Goal: Book appointment/travel/reservation

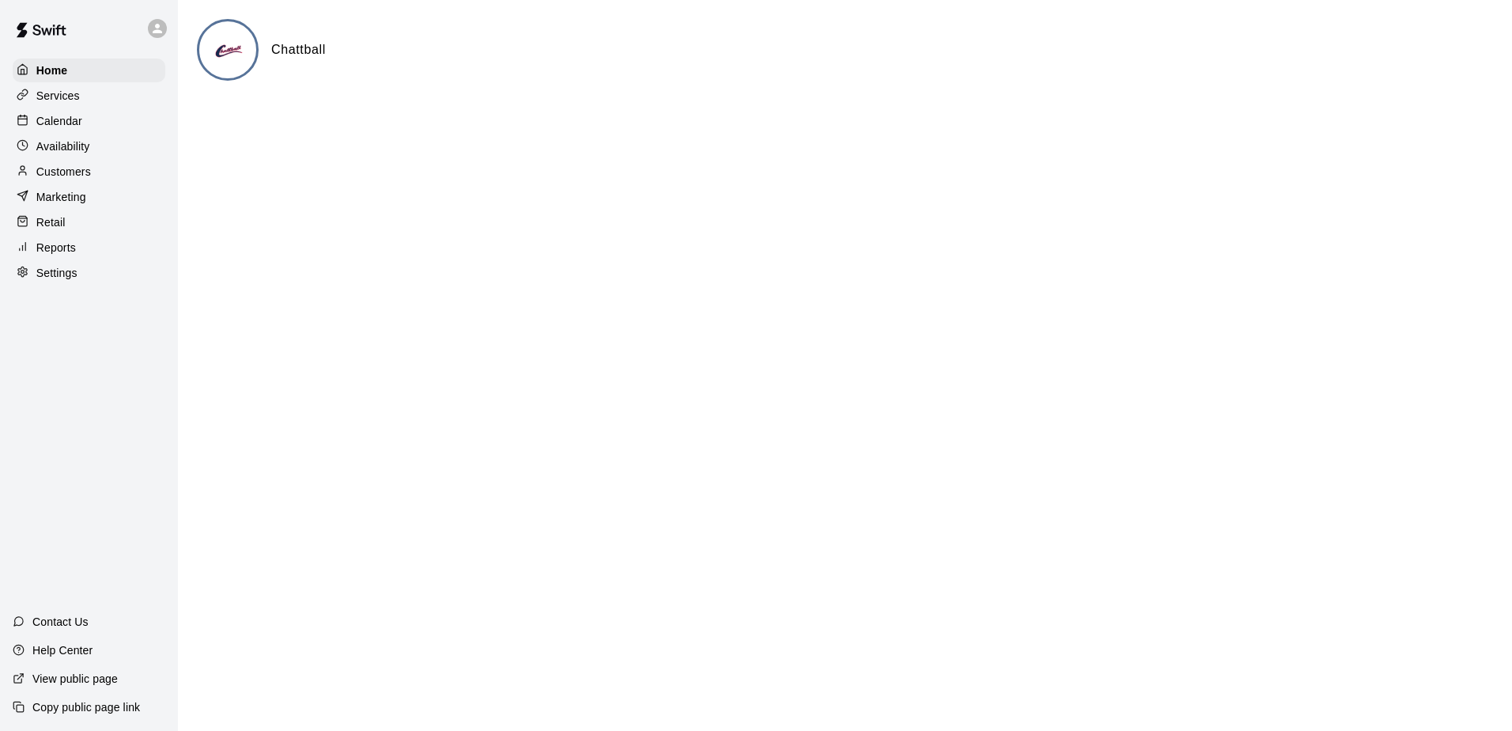
click at [72, 123] on p "Calendar" at bounding box center [59, 121] width 46 height 16
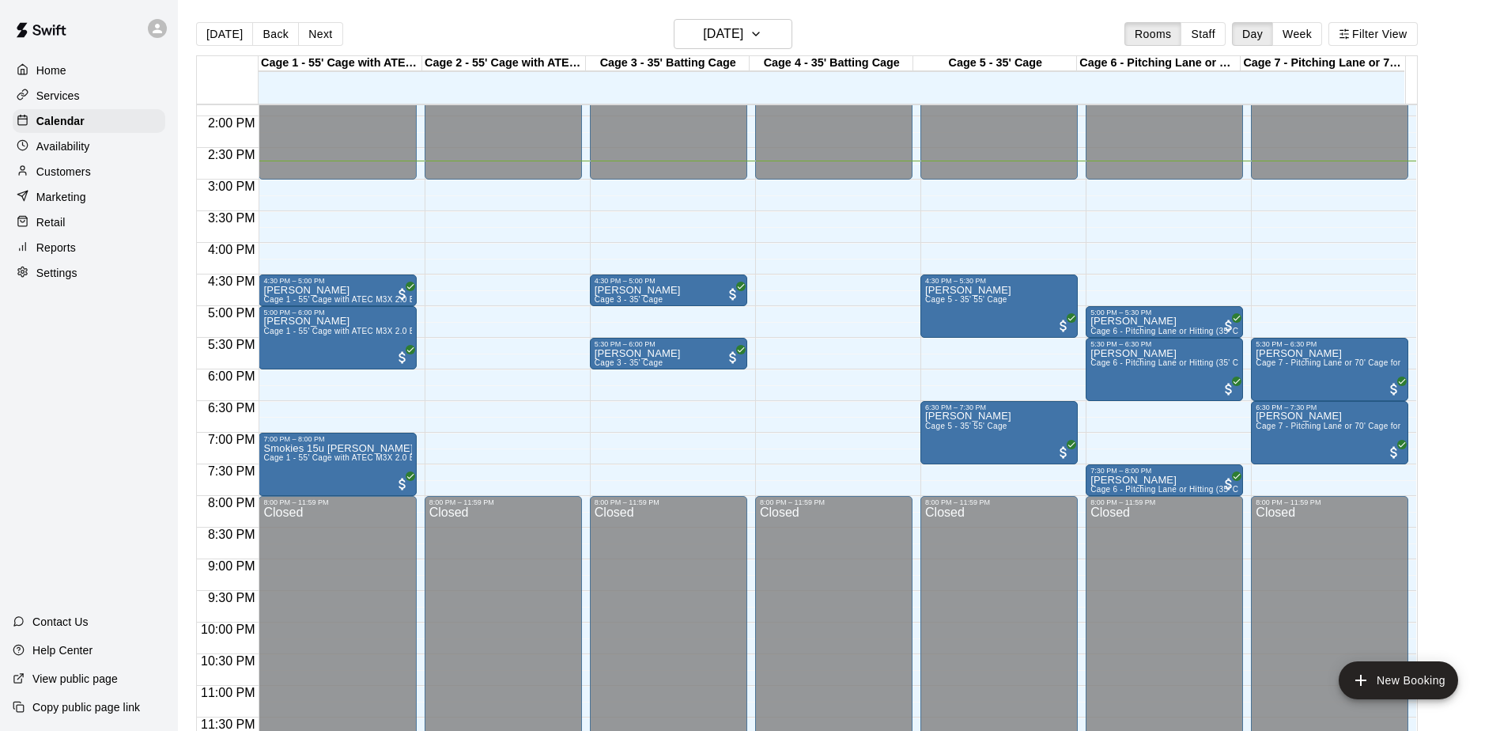
scroll to position [25, 0]
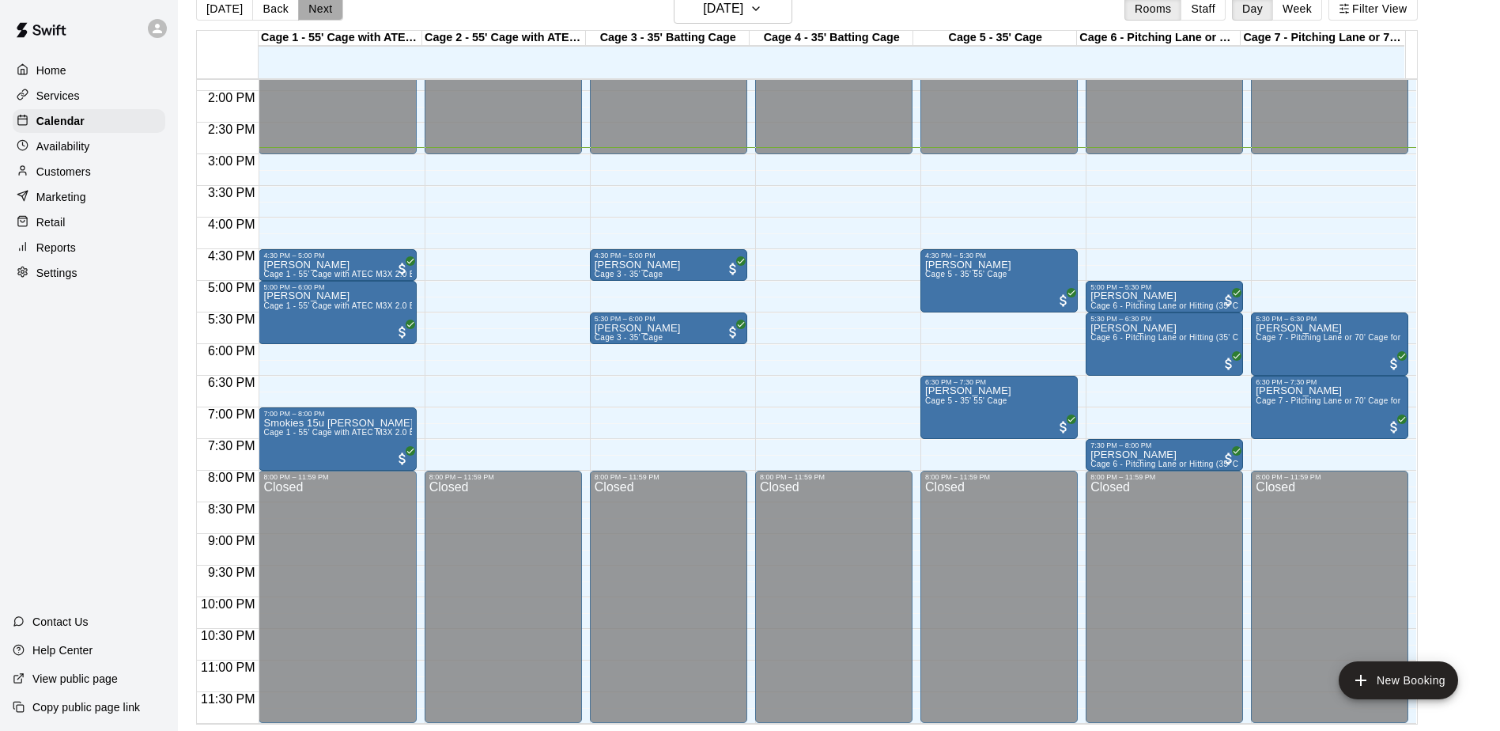
click at [316, 2] on button "Next" at bounding box center [320, 9] width 44 height 24
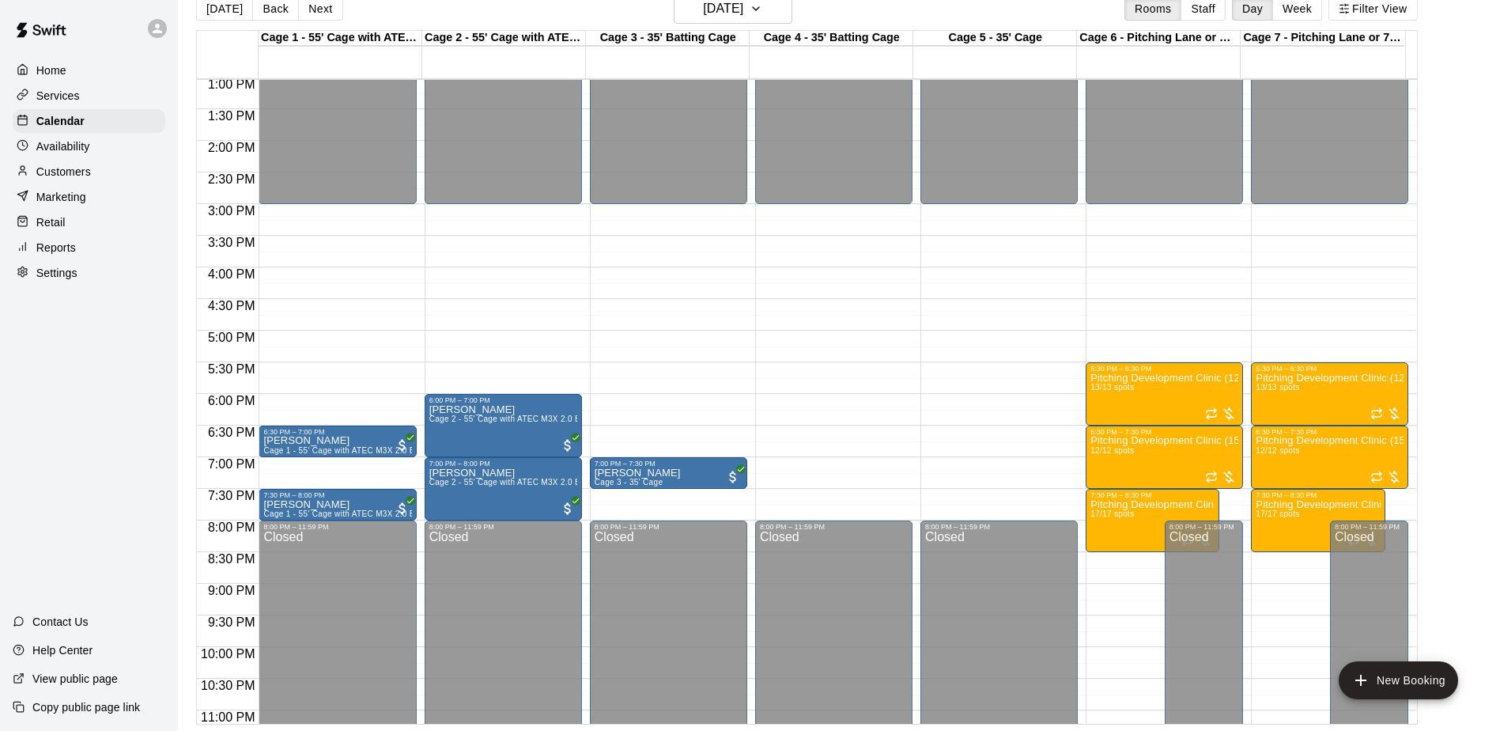
scroll to position [797, 0]
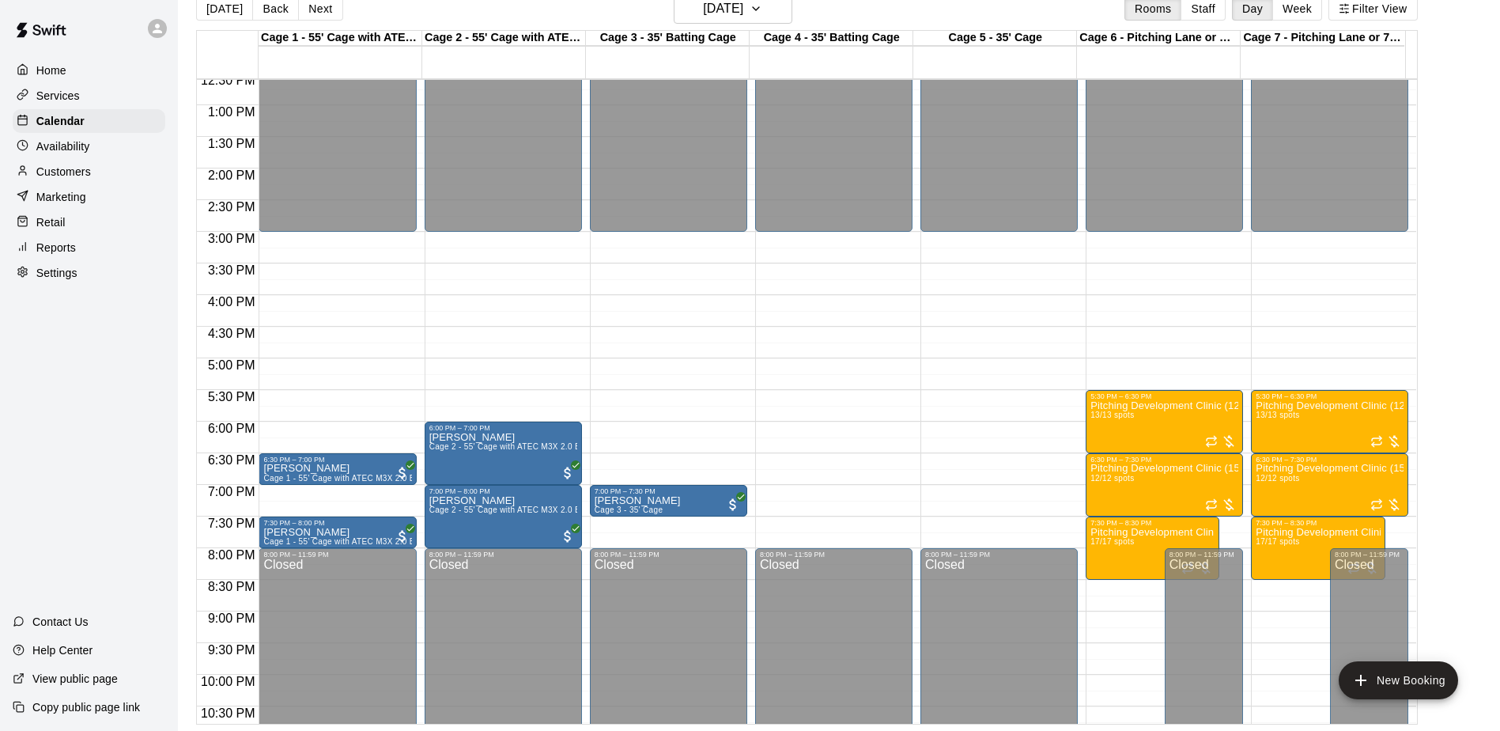
click at [208, 0] on button "[DATE]" at bounding box center [224, 9] width 57 height 24
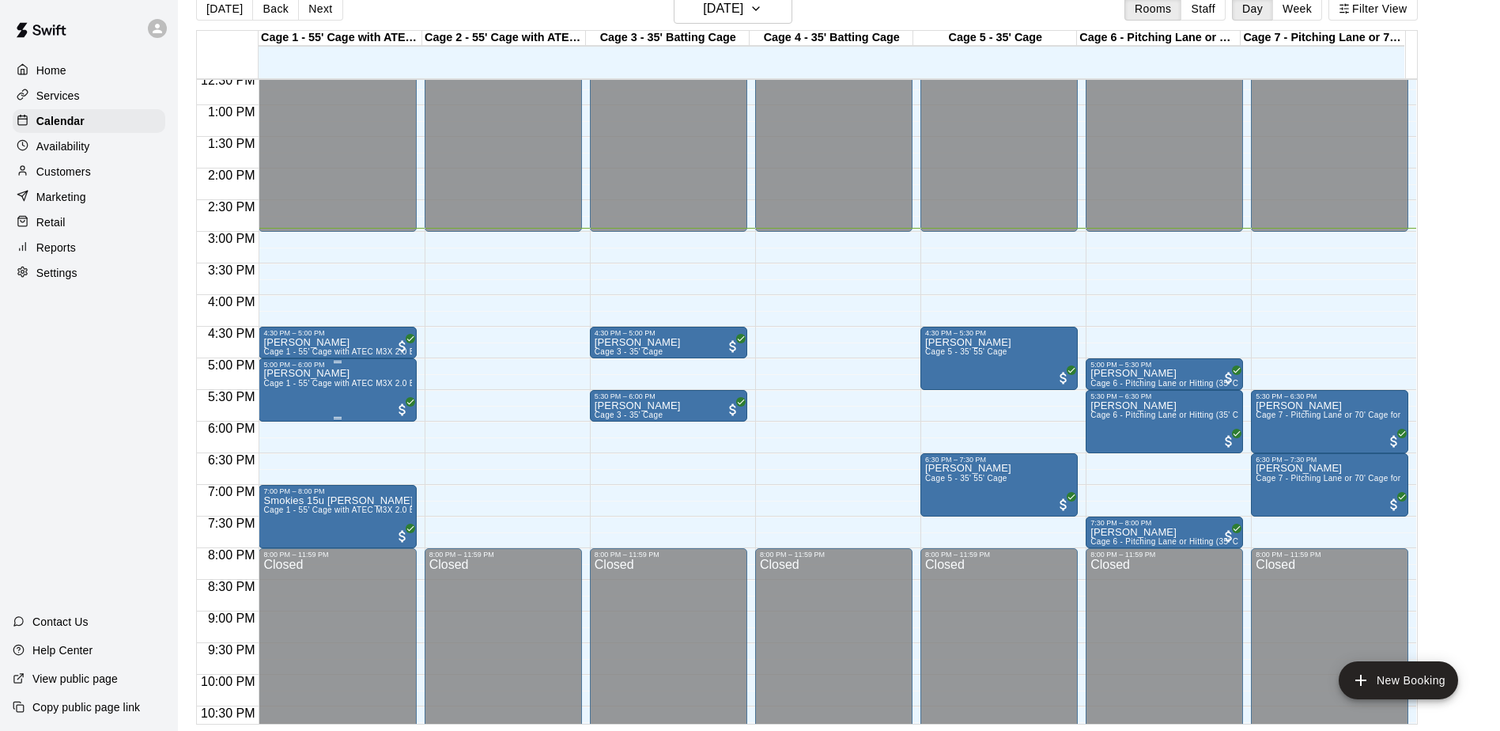
click at [352, 405] on div "[PERSON_NAME] Cage 1 - 55' Cage with ATEC M3X 2.0 Baseball Pitching Machine wit…" at bounding box center [337, 734] width 148 height 731
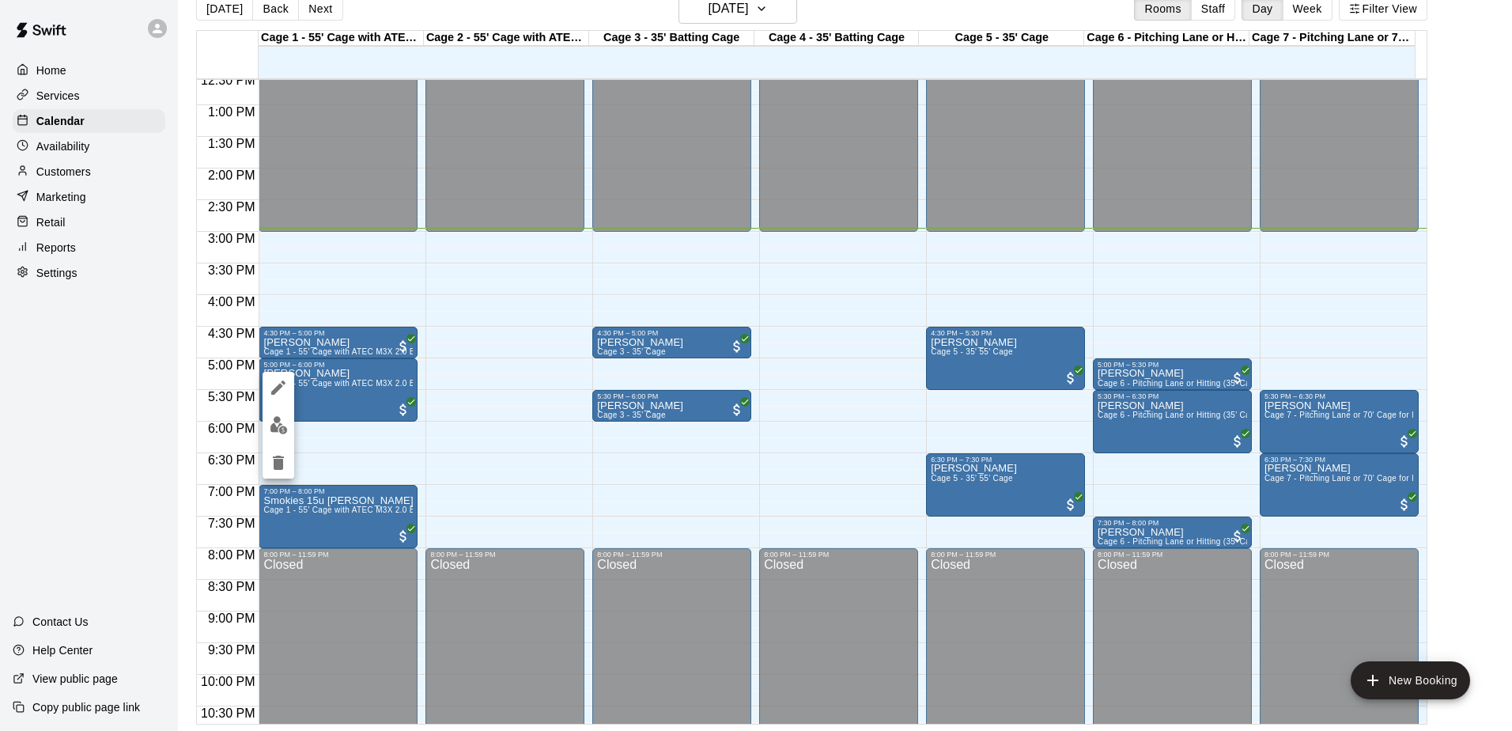
click at [335, 400] on div at bounding box center [756, 365] width 1512 height 731
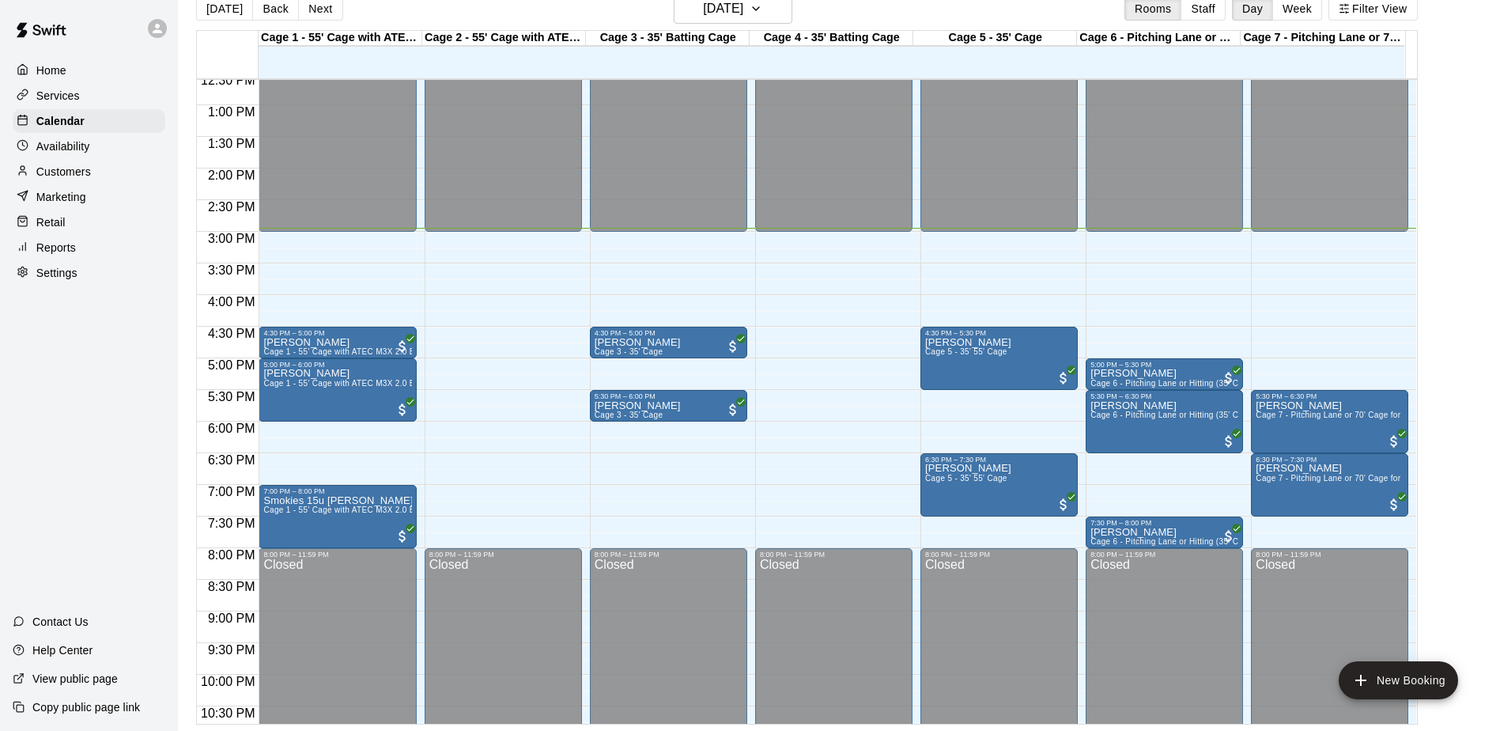
click at [62, 175] on p "Customers" at bounding box center [63, 172] width 55 height 16
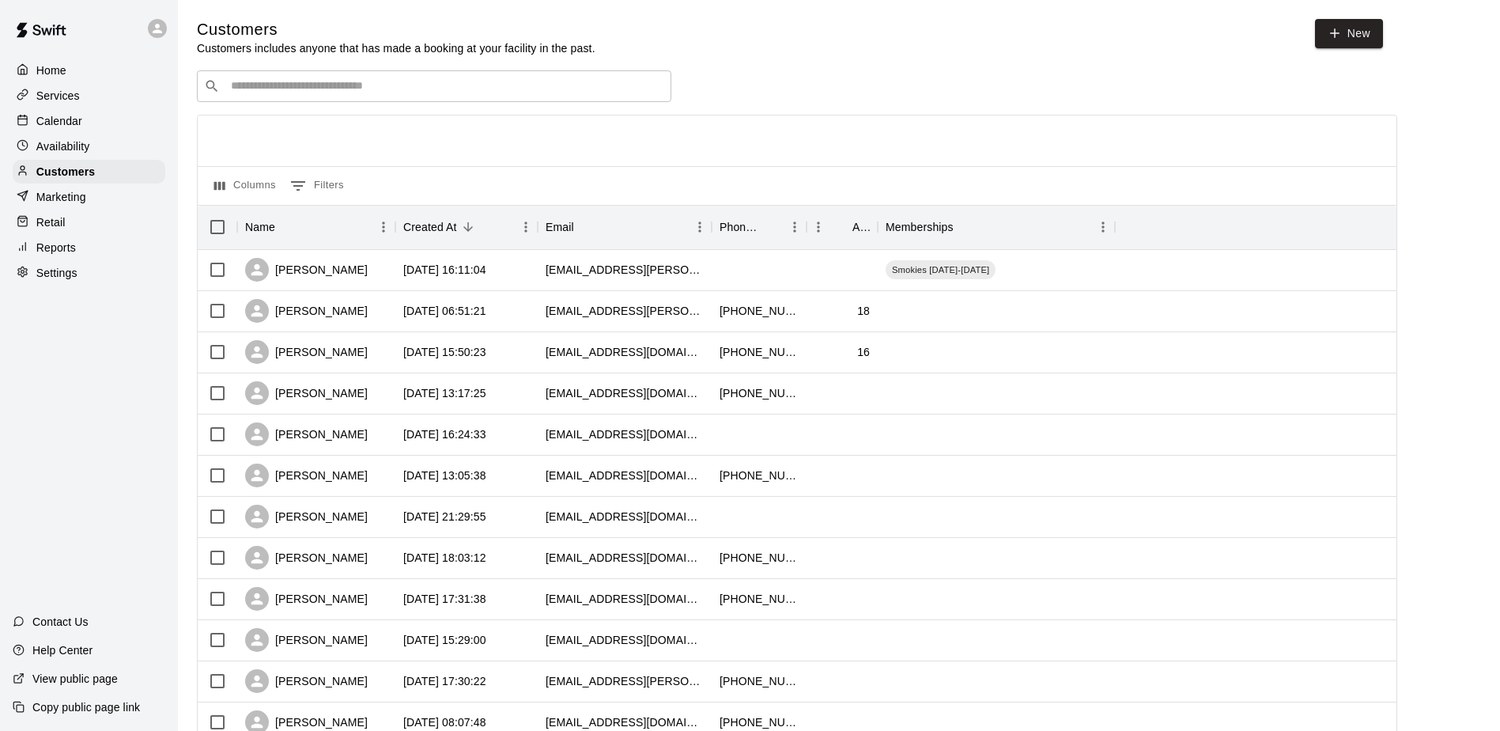
click at [275, 100] on div "​ ​" at bounding box center [434, 86] width 475 height 32
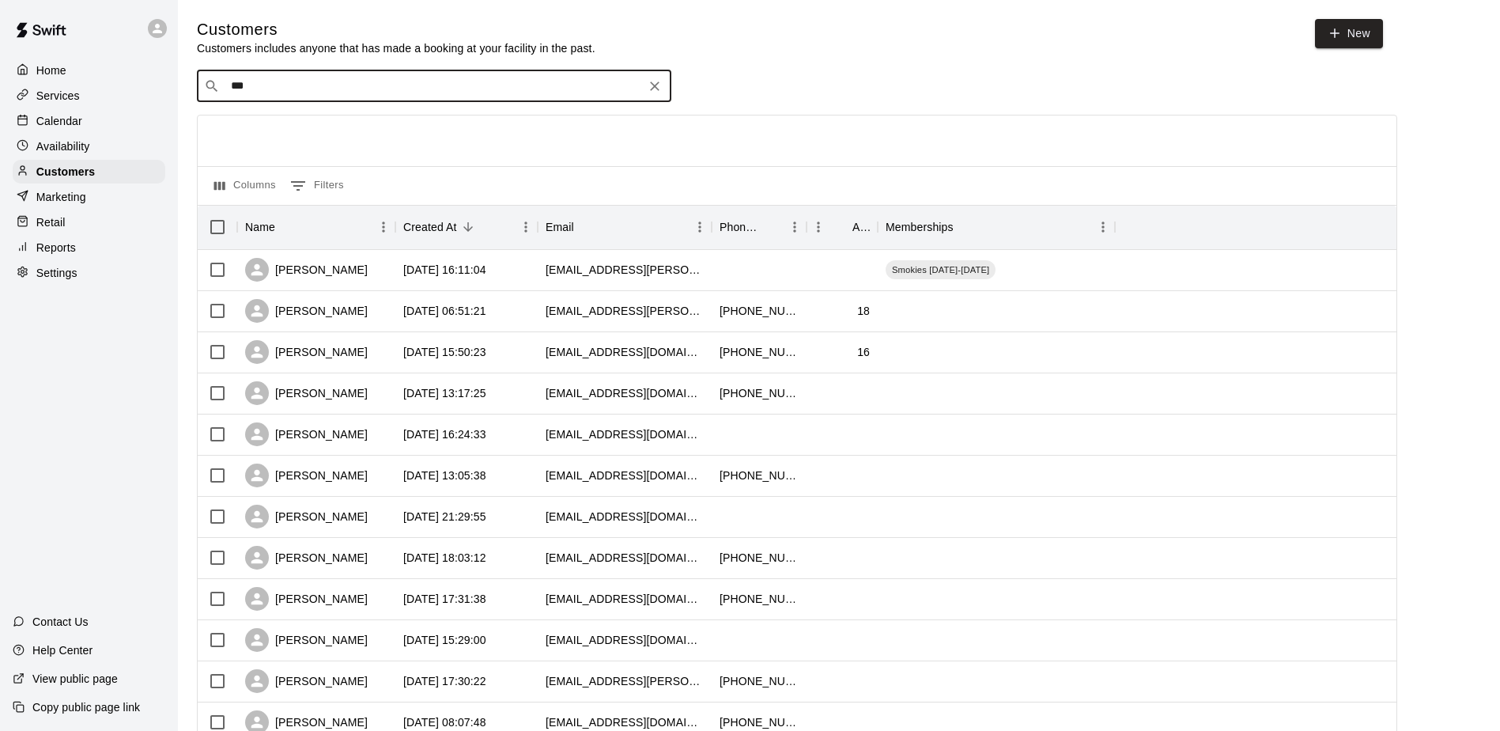
type input "****"
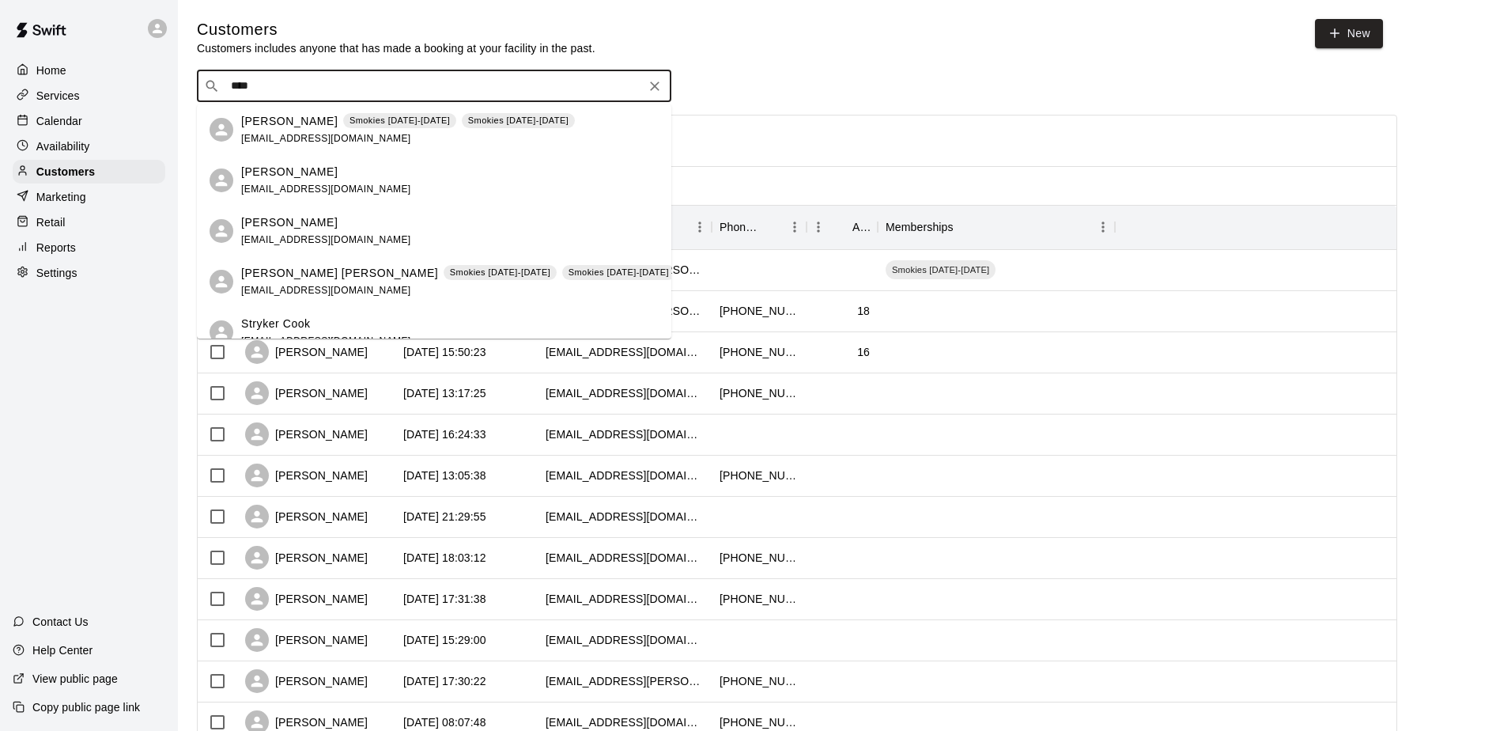
click at [277, 119] on p "[PERSON_NAME]" at bounding box center [289, 121] width 96 height 17
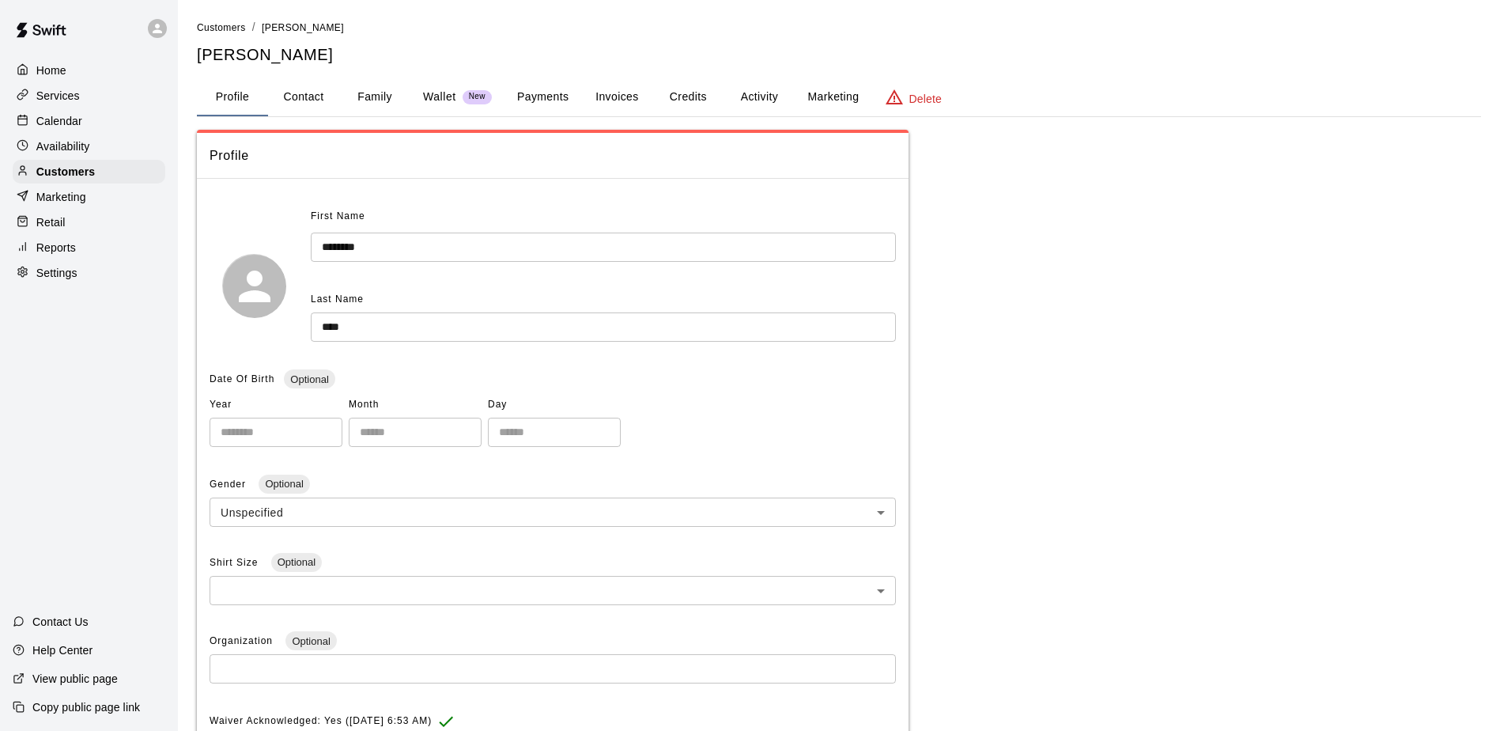
click at [761, 87] on button "Activity" at bounding box center [759, 97] width 71 height 38
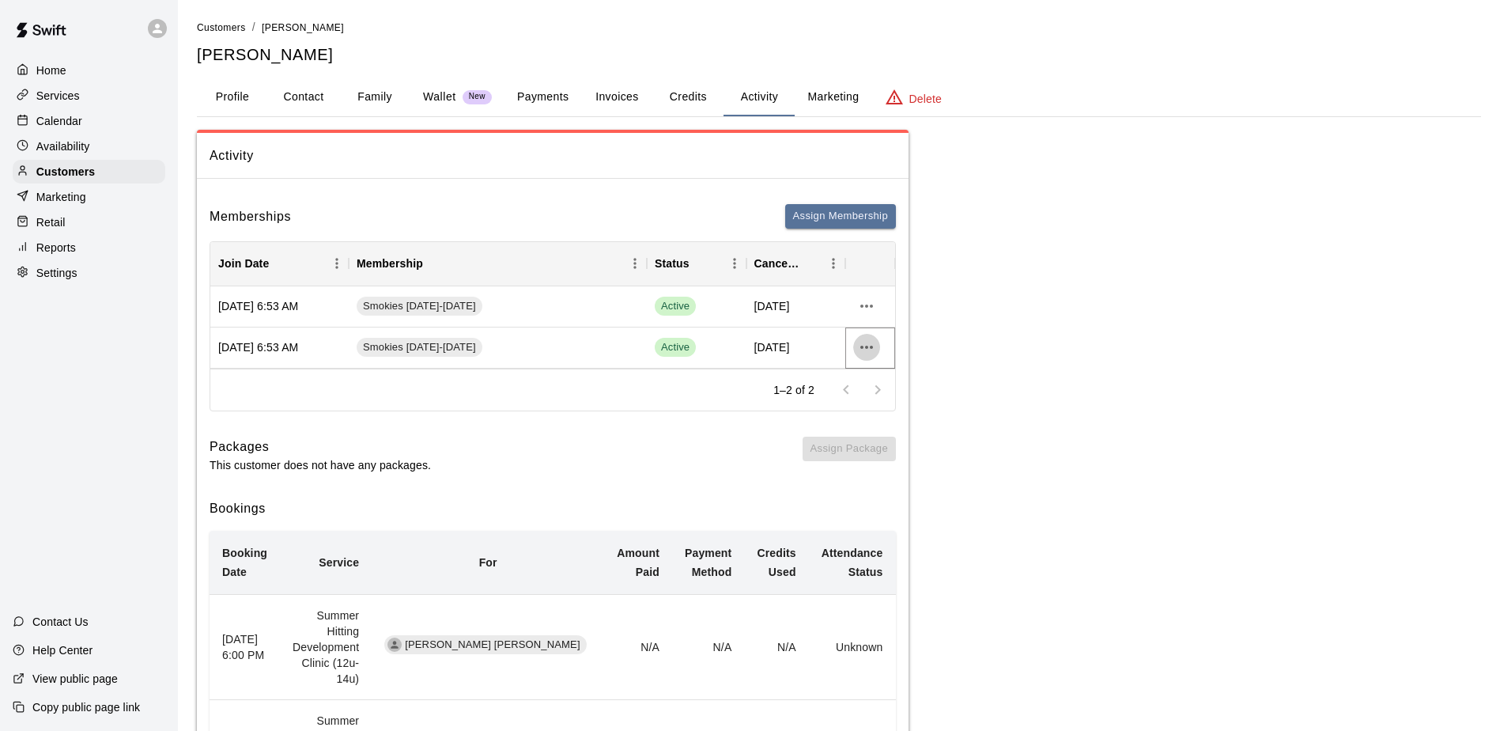
click at [870, 347] on icon "more actions" at bounding box center [866, 347] width 19 height 19
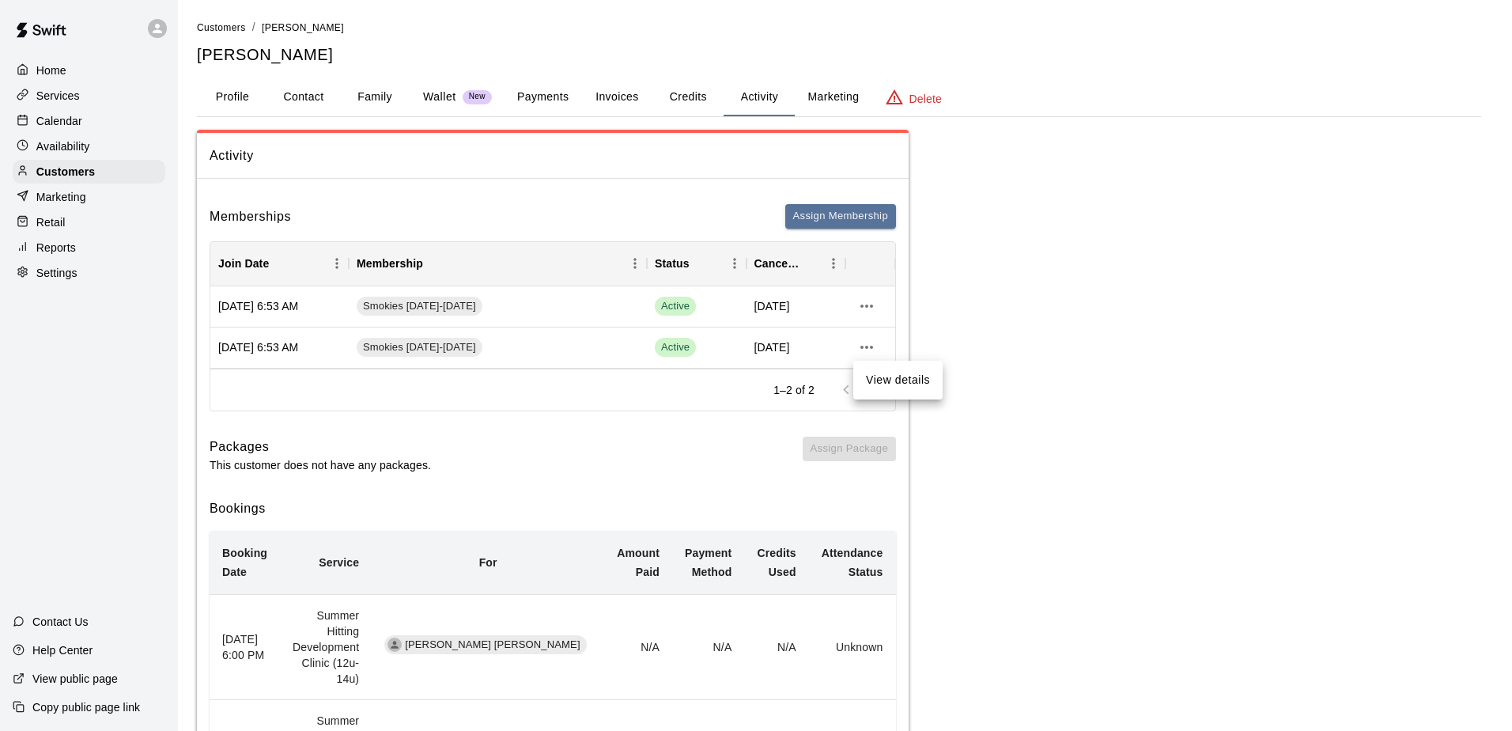
click at [588, 375] on div at bounding box center [756, 365] width 1512 height 731
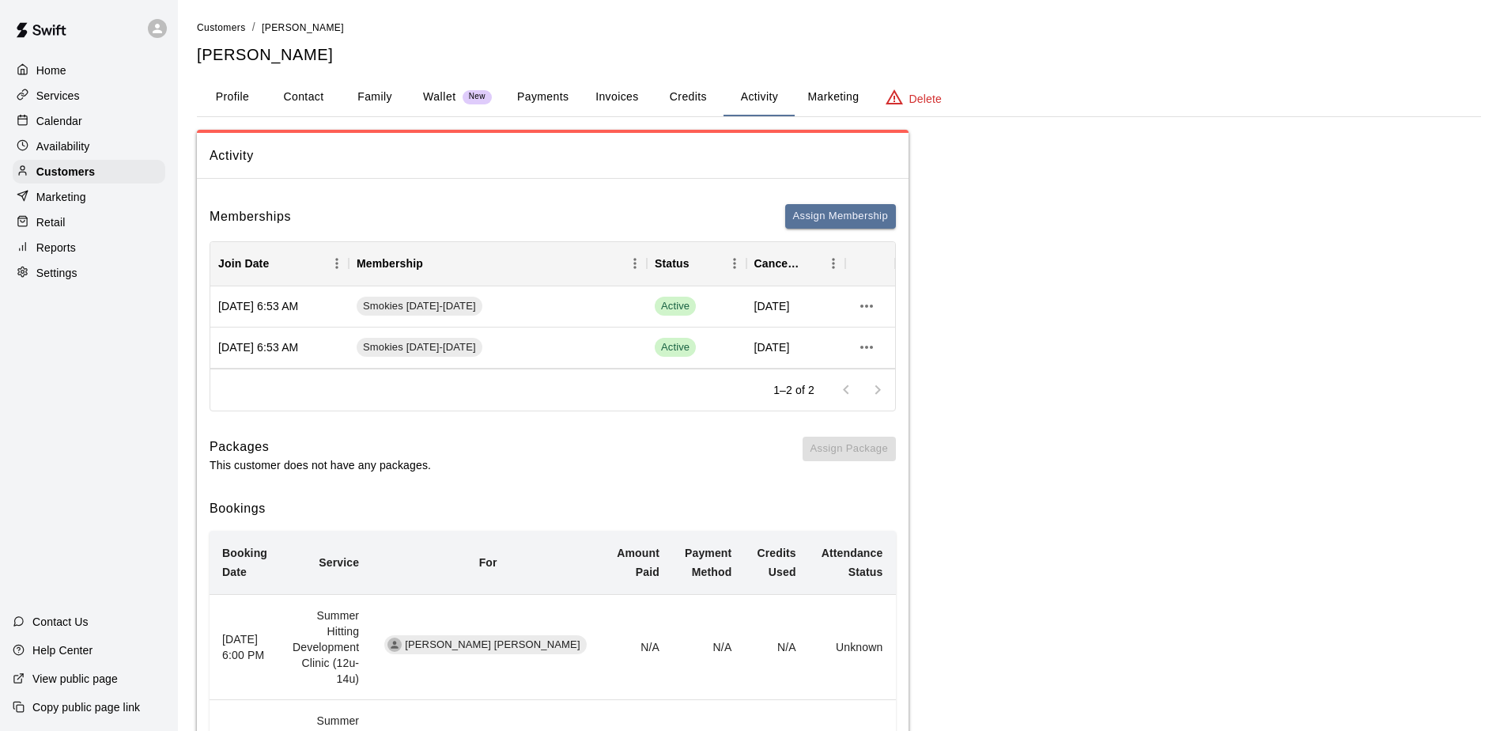
click at [61, 123] on p "Calendar" at bounding box center [59, 121] width 46 height 16
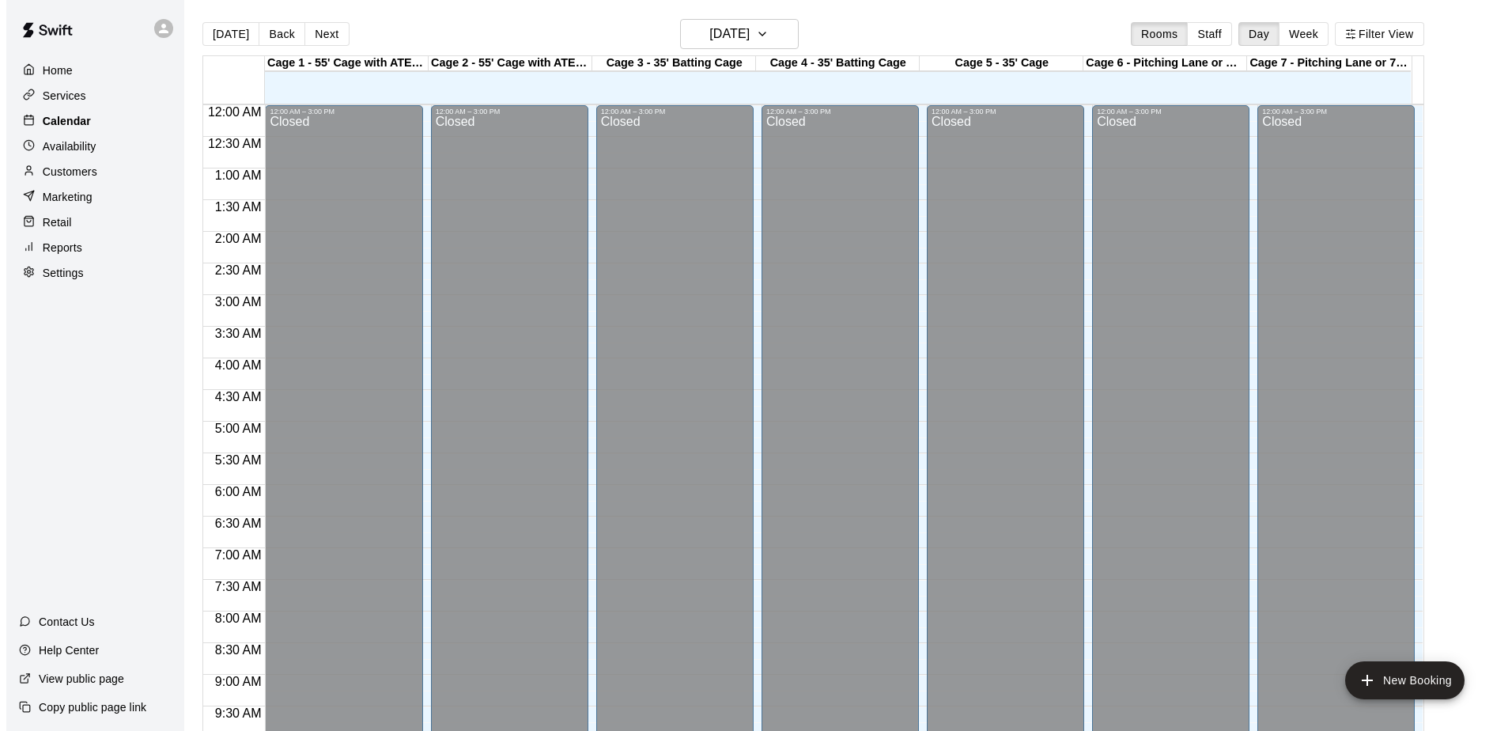
scroll to position [827, 0]
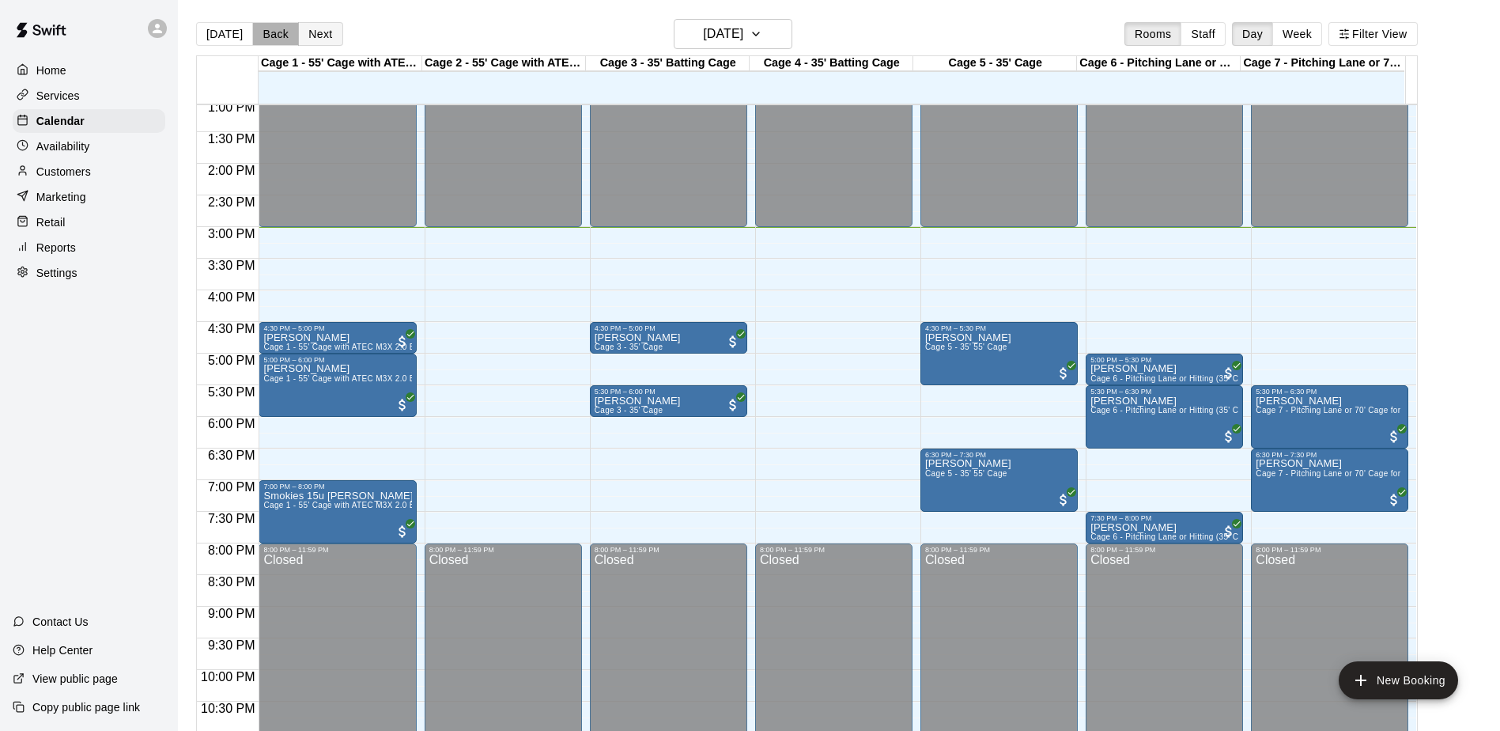
drag, startPoint x: 289, startPoint y: 36, endPoint x: 315, endPoint y: 39, distance: 26.3
click at [293, 36] on div "[DATE] Back Next" at bounding box center [269, 34] width 147 height 24
click at [317, 39] on button "Next" at bounding box center [320, 34] width 44 height 24
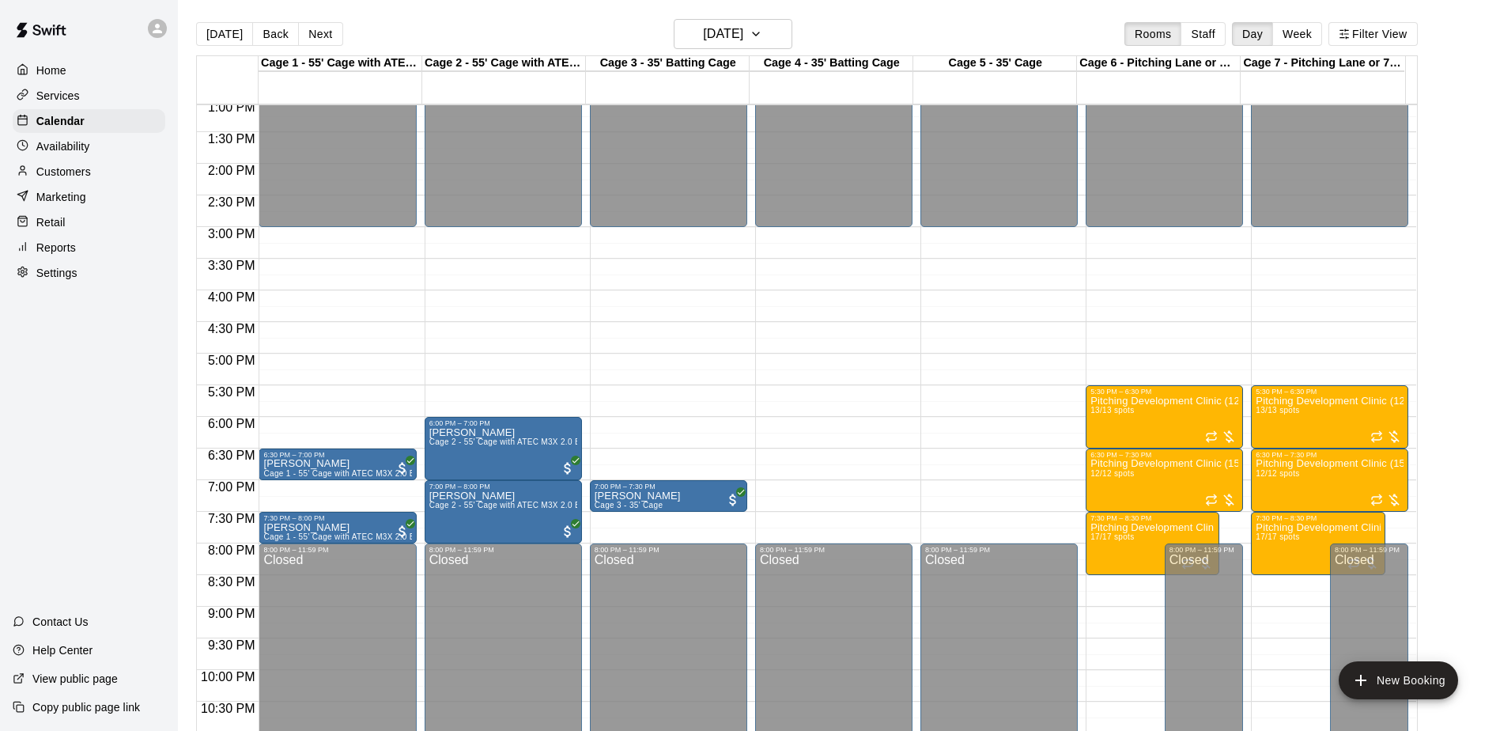
click at [317, 40] on button "Next" at bounding box center [320, 34] width 44 height 24
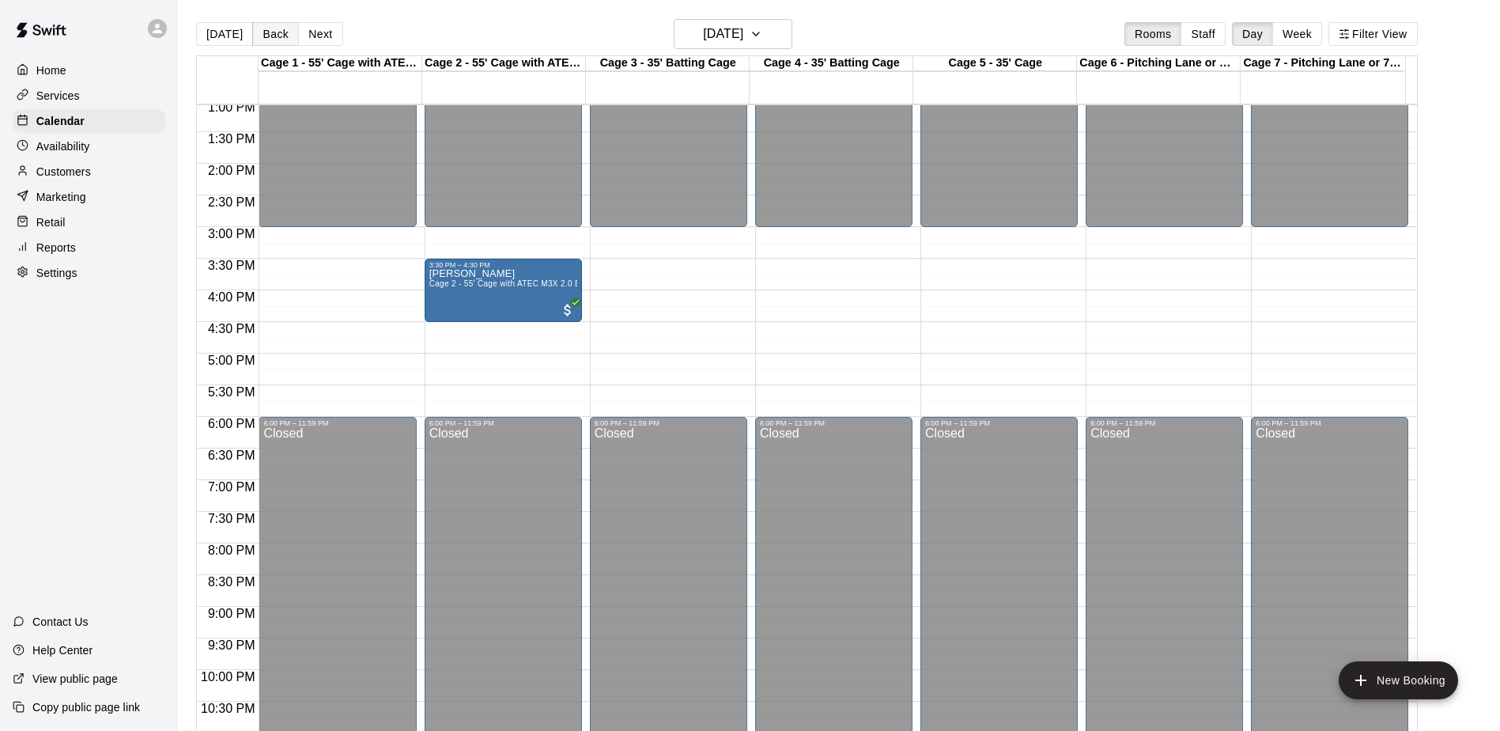
click at [281, 29] on button "Back" at bounding box center [275, 34] width 47 height 24
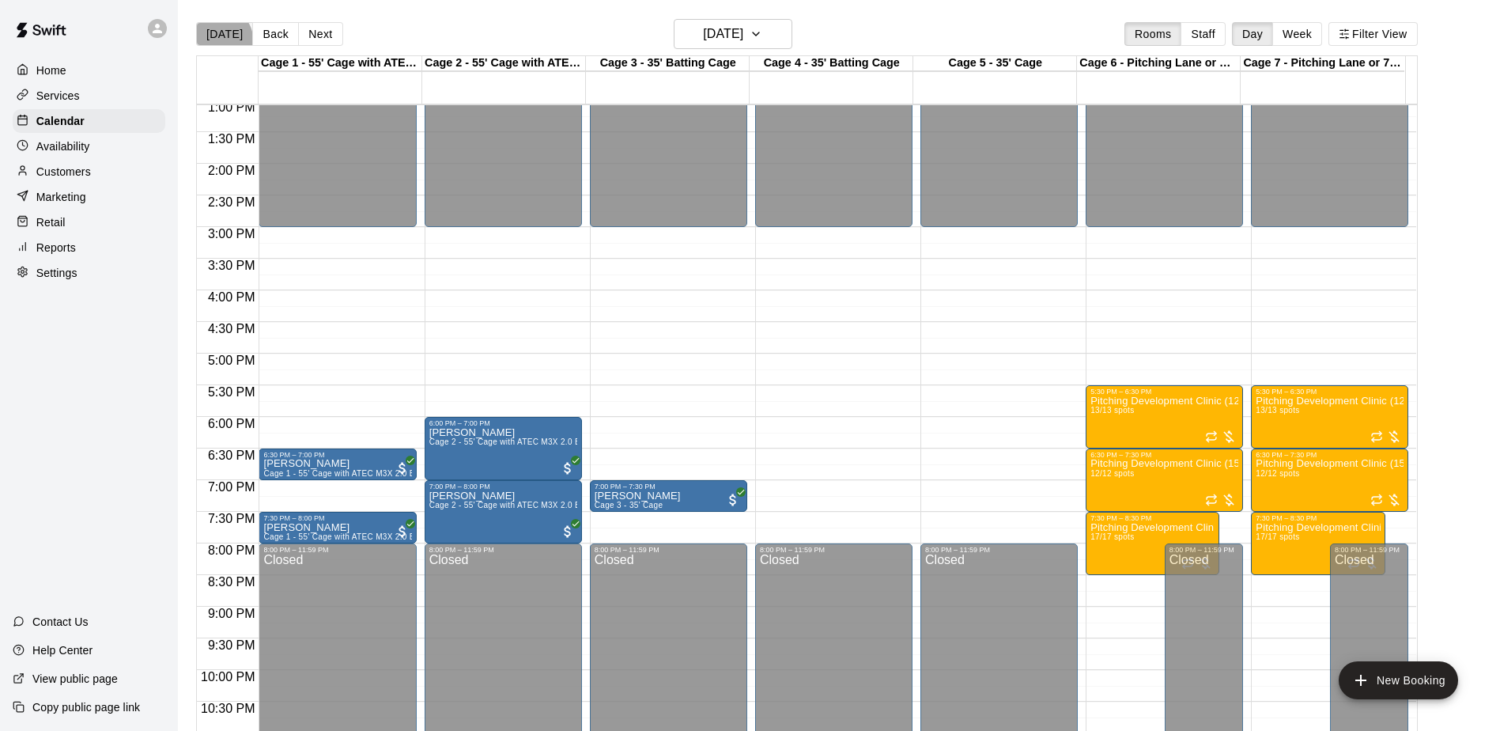
click at [222, 38] on button "[DATE]" at bounding box center [224, 34] width 57 height 24
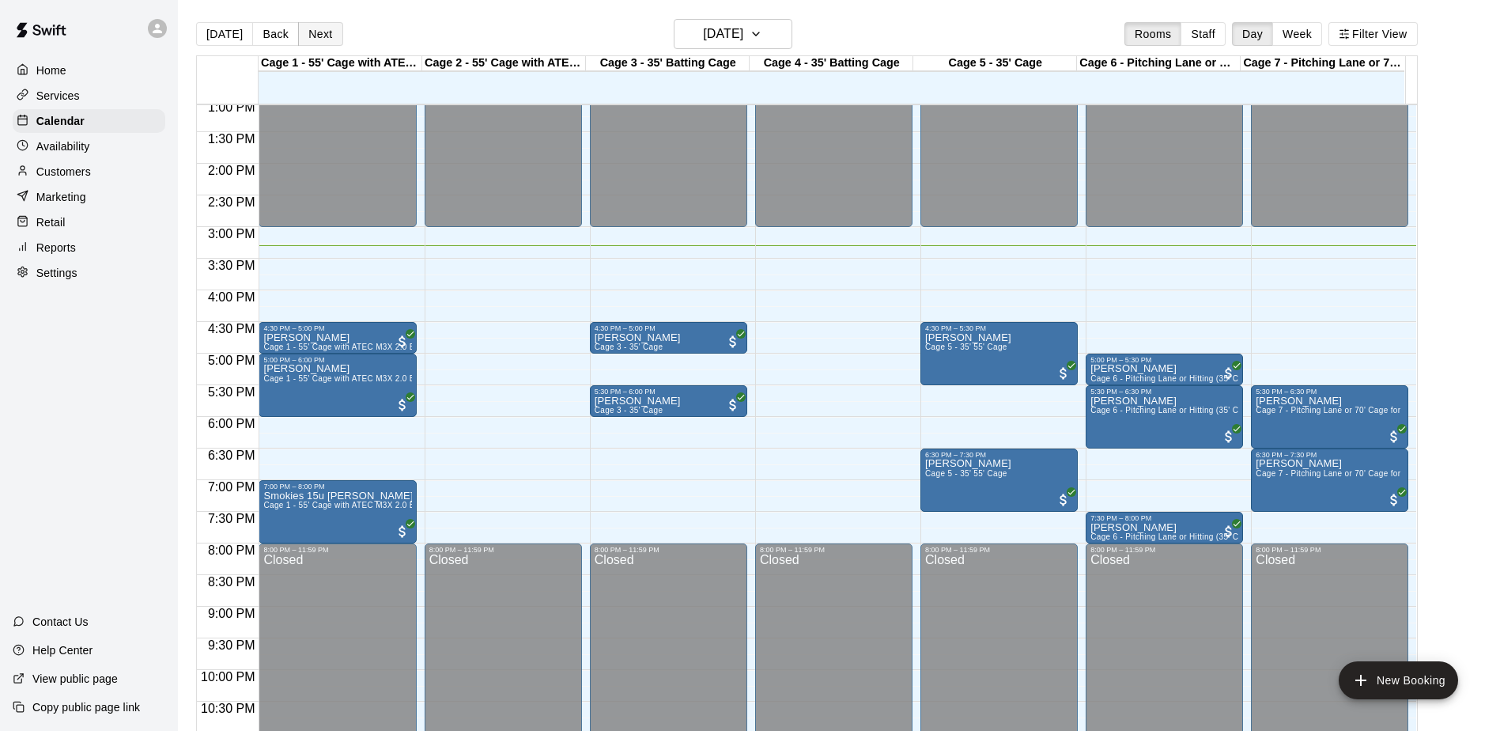
click at [326, 36] on button "Next" at bounding box center [320, 34] width 44 height 24
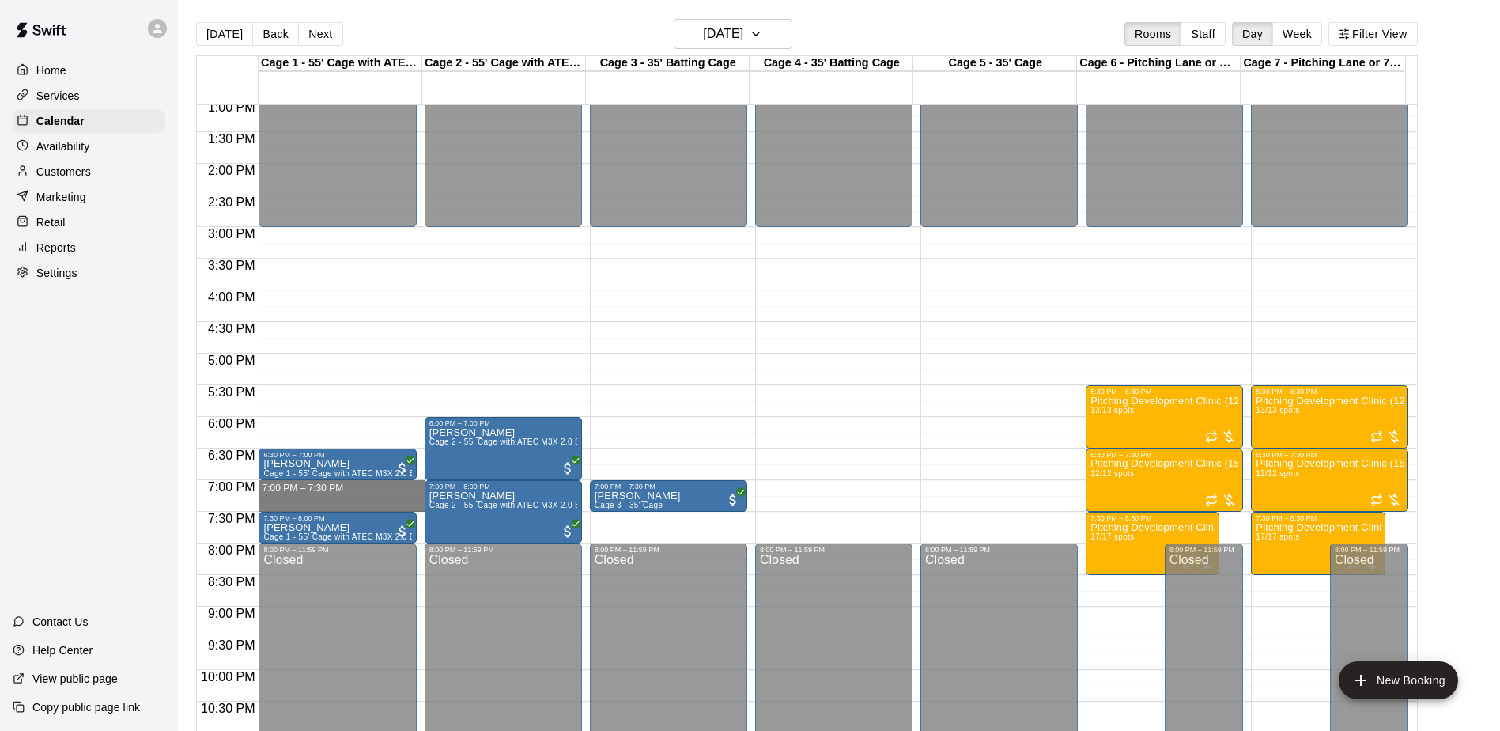
drag, startPoint x: 278, startPoint y: 486, endPoint x: 276, endPoint y: 501, distance: 15.1
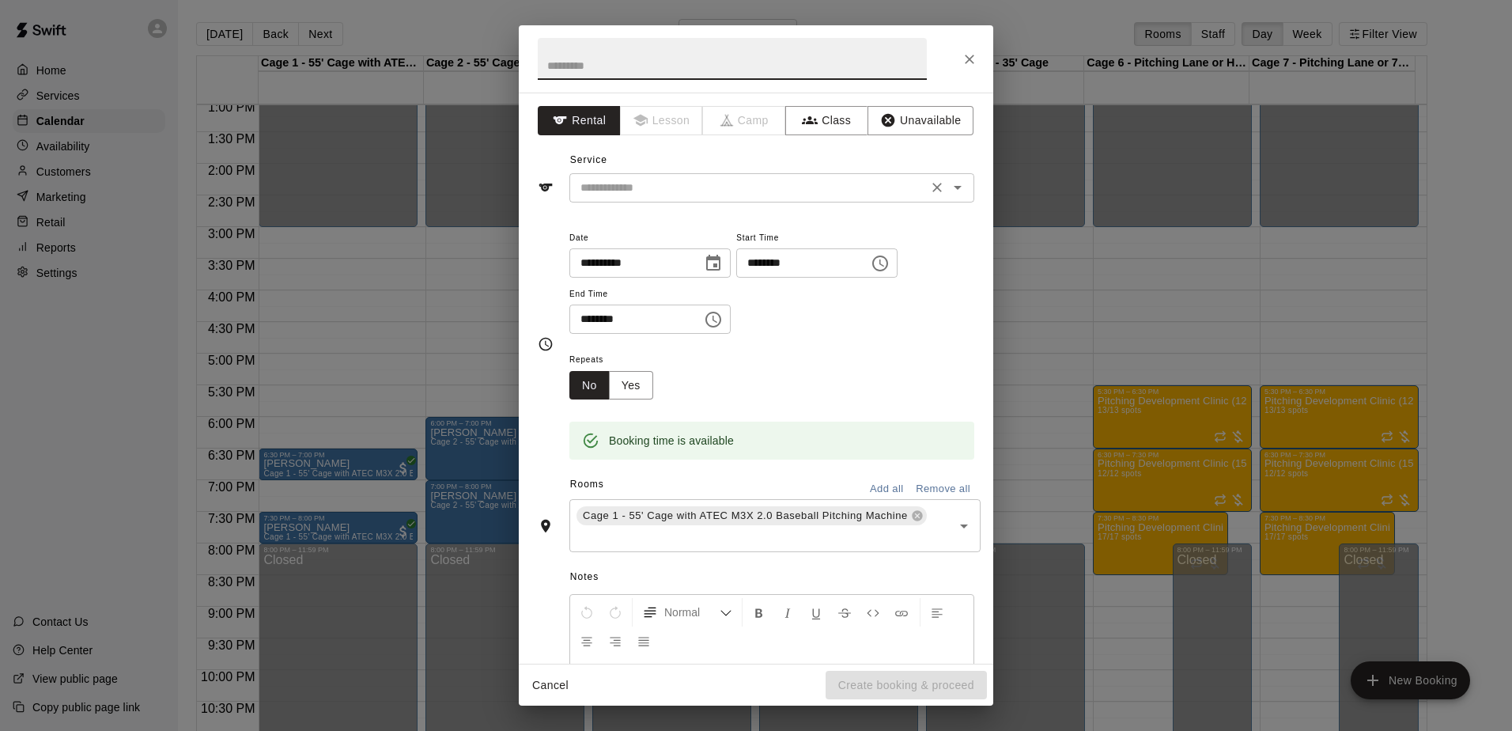
click at [747, 199] on div "​" at bounding box center [771, 187] width 405 height 29
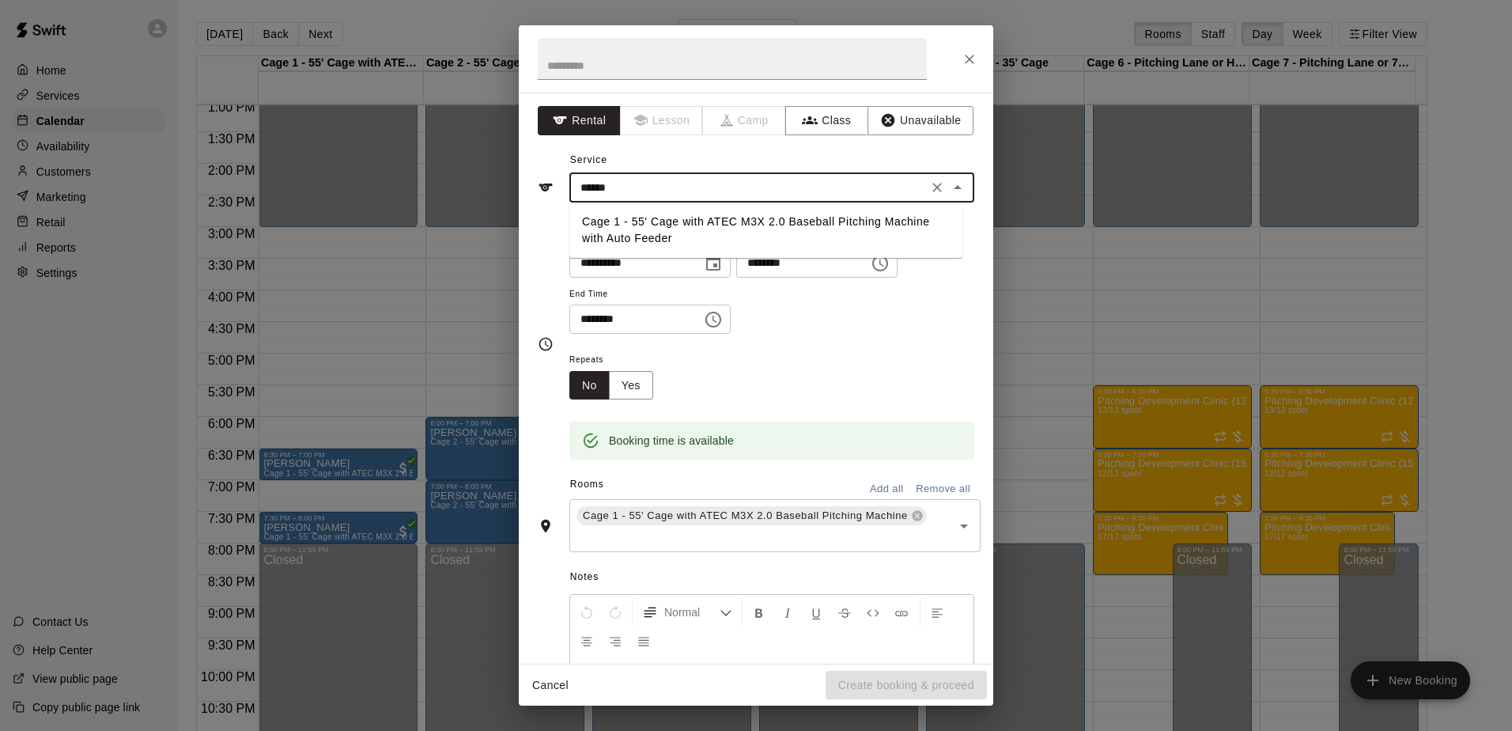
click at [719, 231] on li "Cage 1 - 55' Cage with ATEC M3X 2.0 Baseball Pitching Machine with Auto Feeder" at bounding box center [765, 230] width 393 height 43
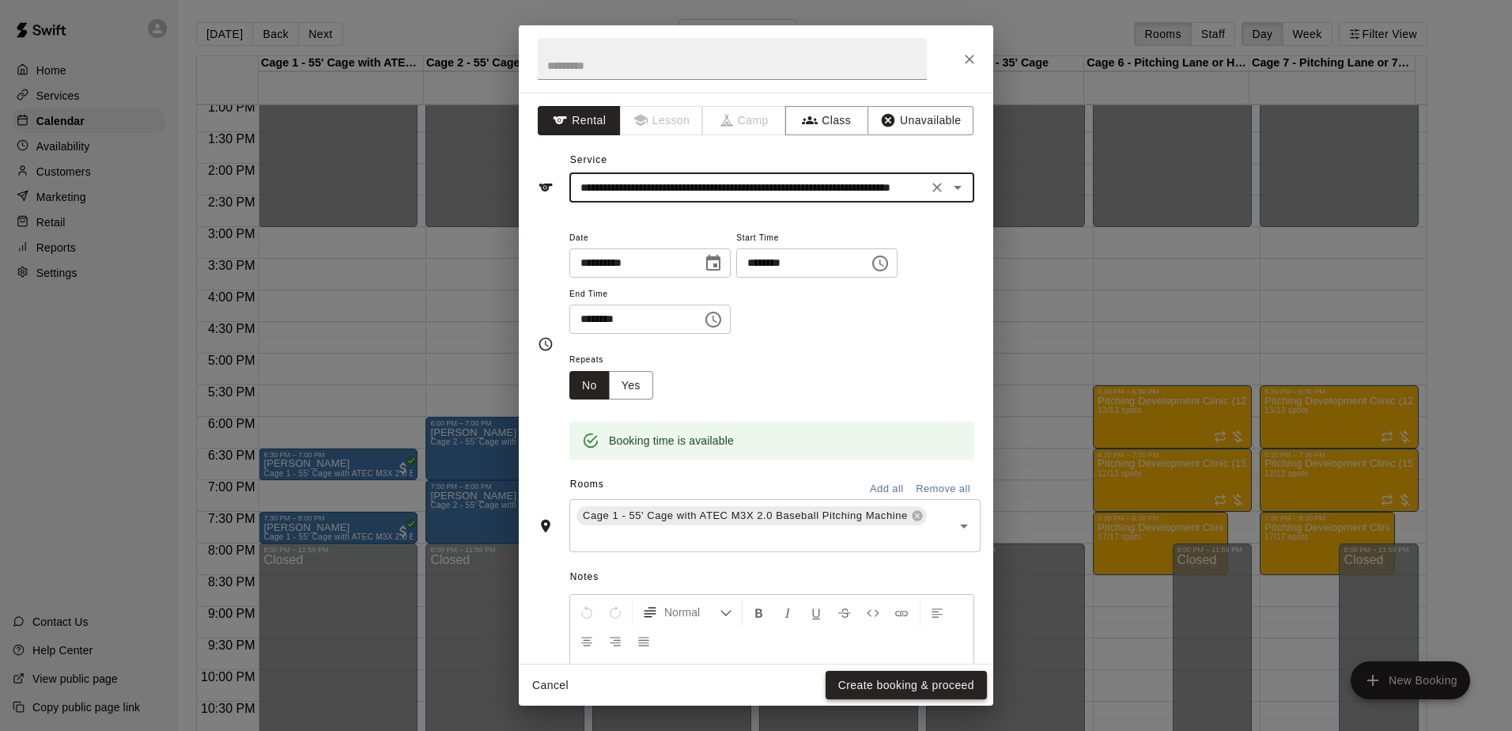
type input "**********"
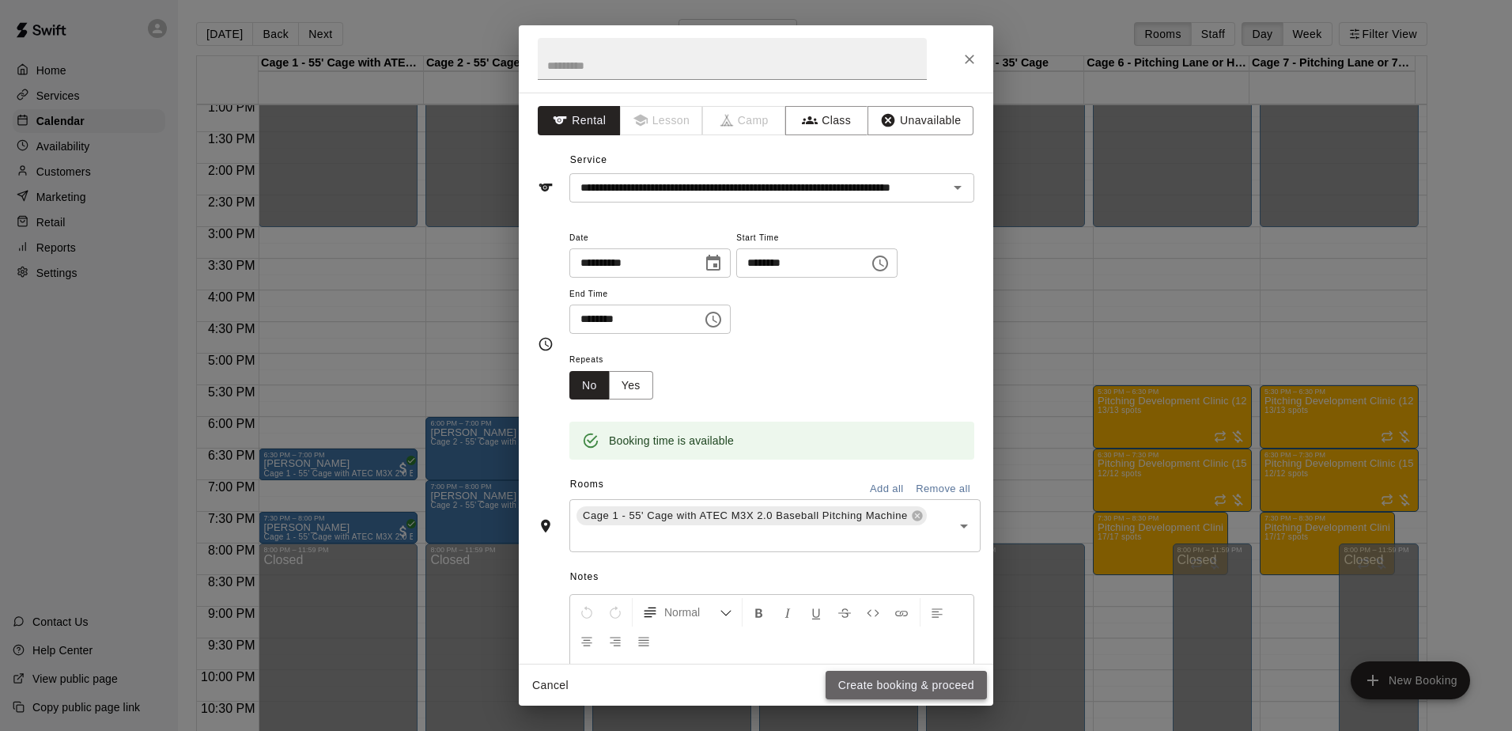
click at [905, 685] on button "Create booking & proceed" at bounding box center [906, 685] width 161 height 29
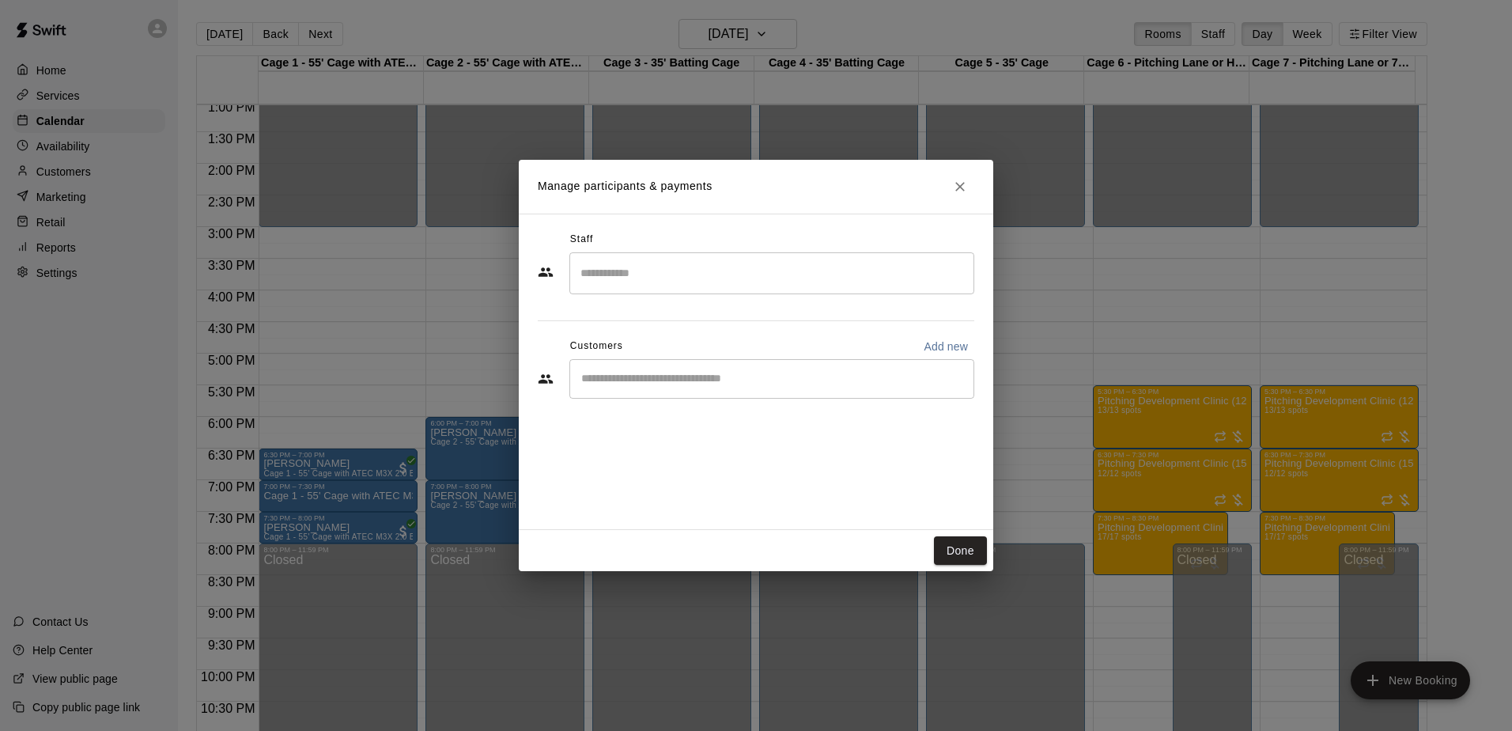
click at [726, 367] on div "​" at bounding box center [771, 379] width 405 height 40
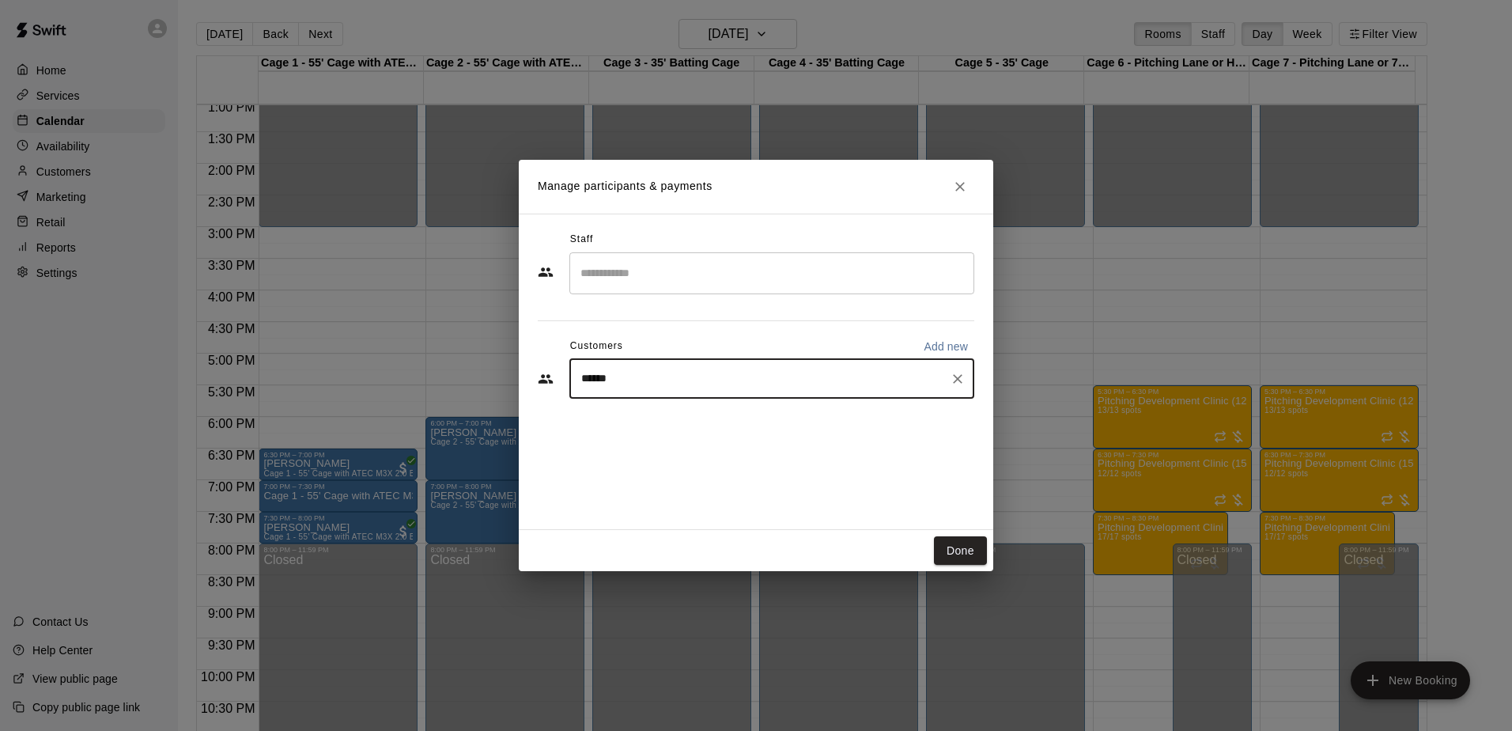
type input "*******"
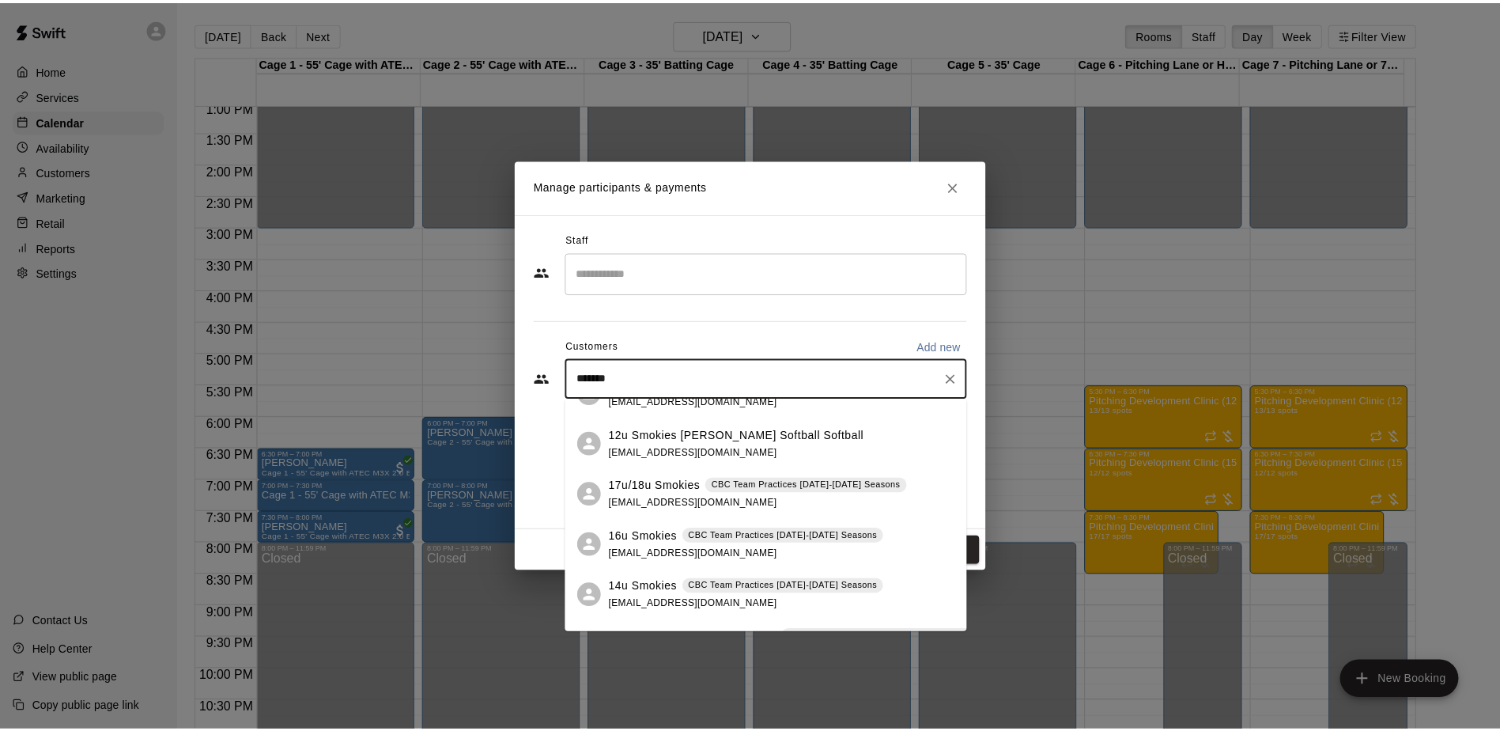
scroll to position [237, 0]
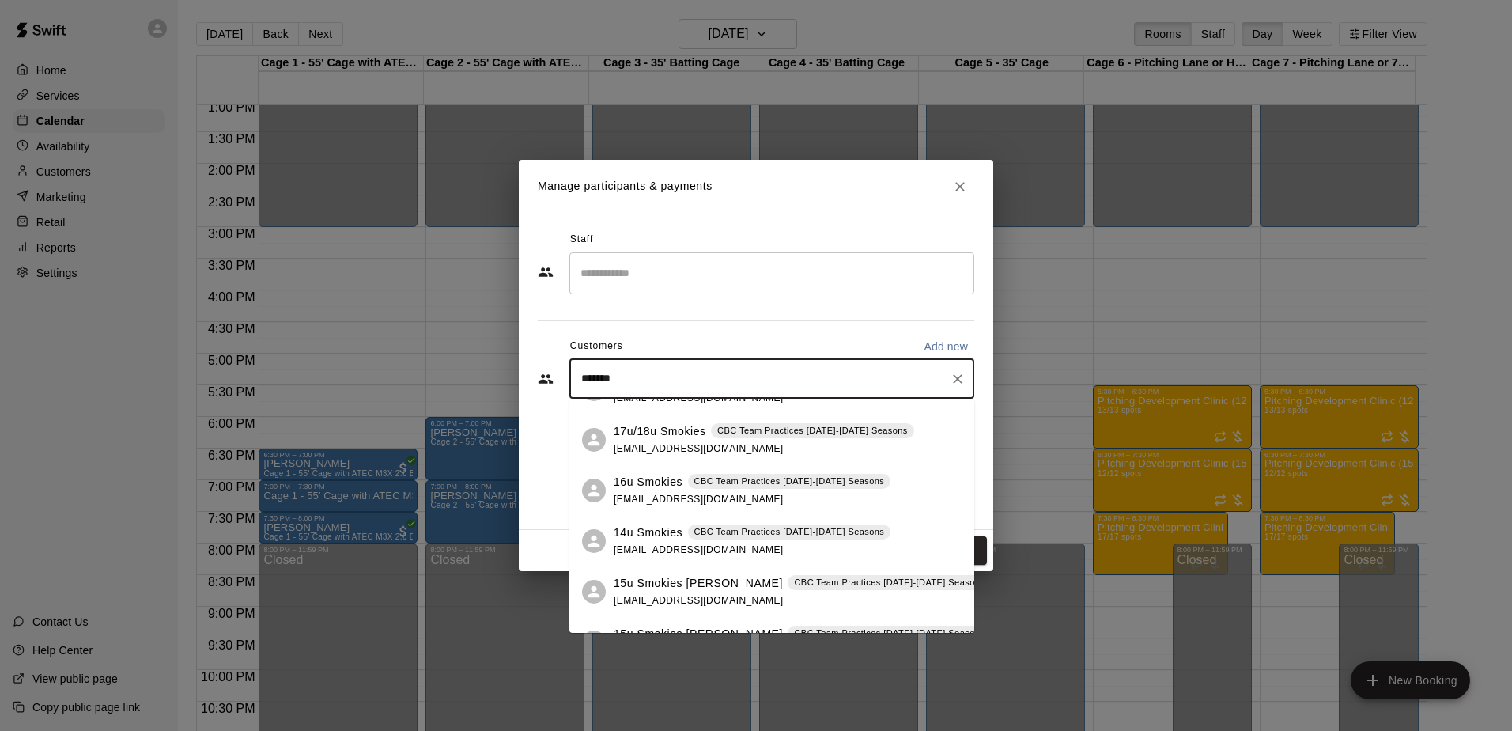
click at [675, 498] on span "[EMAIL_ADDRESS][DOMAIN_NAME]" at bounding box center [699, 499] width 170 height 11
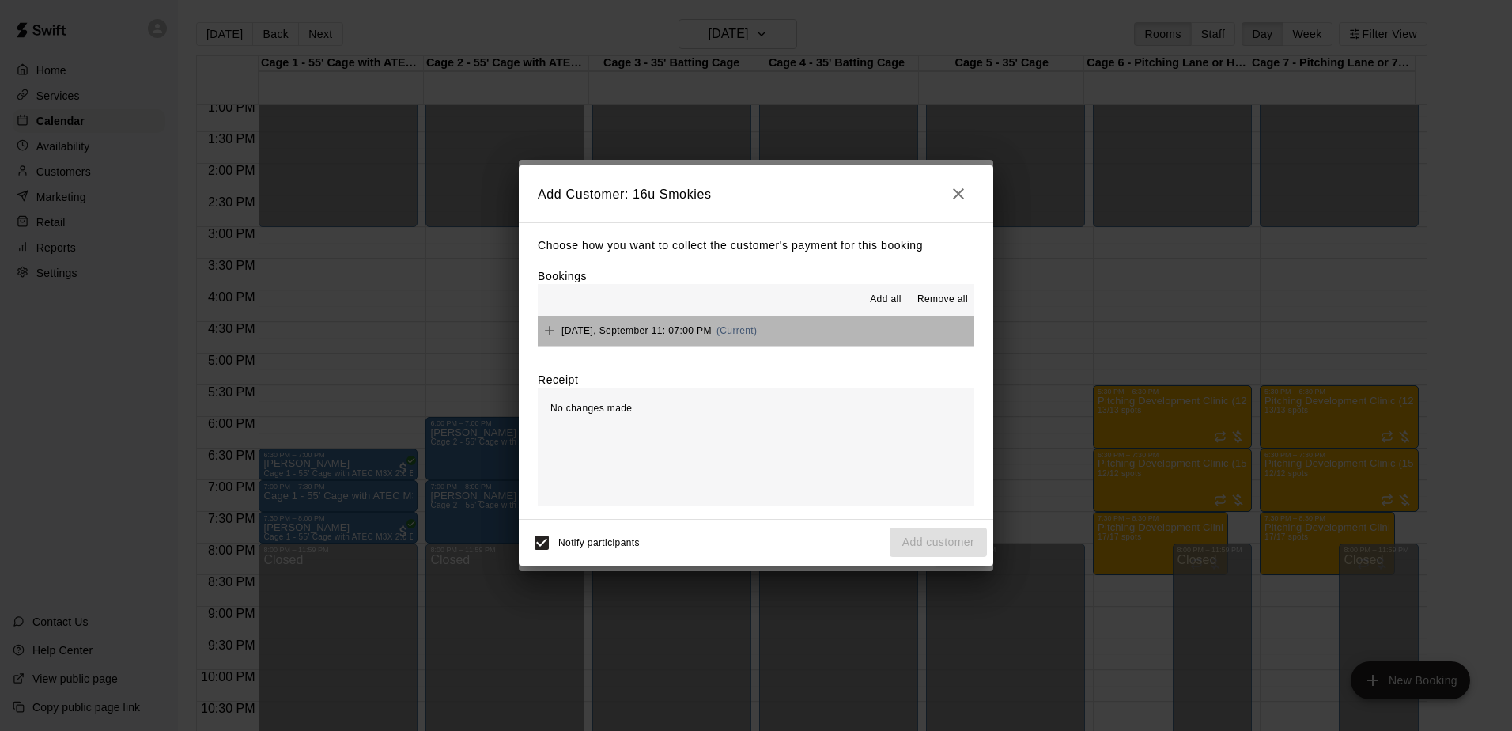
drag, startPoint x: 812, startPoint y: 329, endPoint x: 814, endPoint y: 338, distance: 9.0
click at [812, 331] on button "[DATE], September 11: 07:00 PM (Current)" at bounding box center [756, 330] width 437 height 29
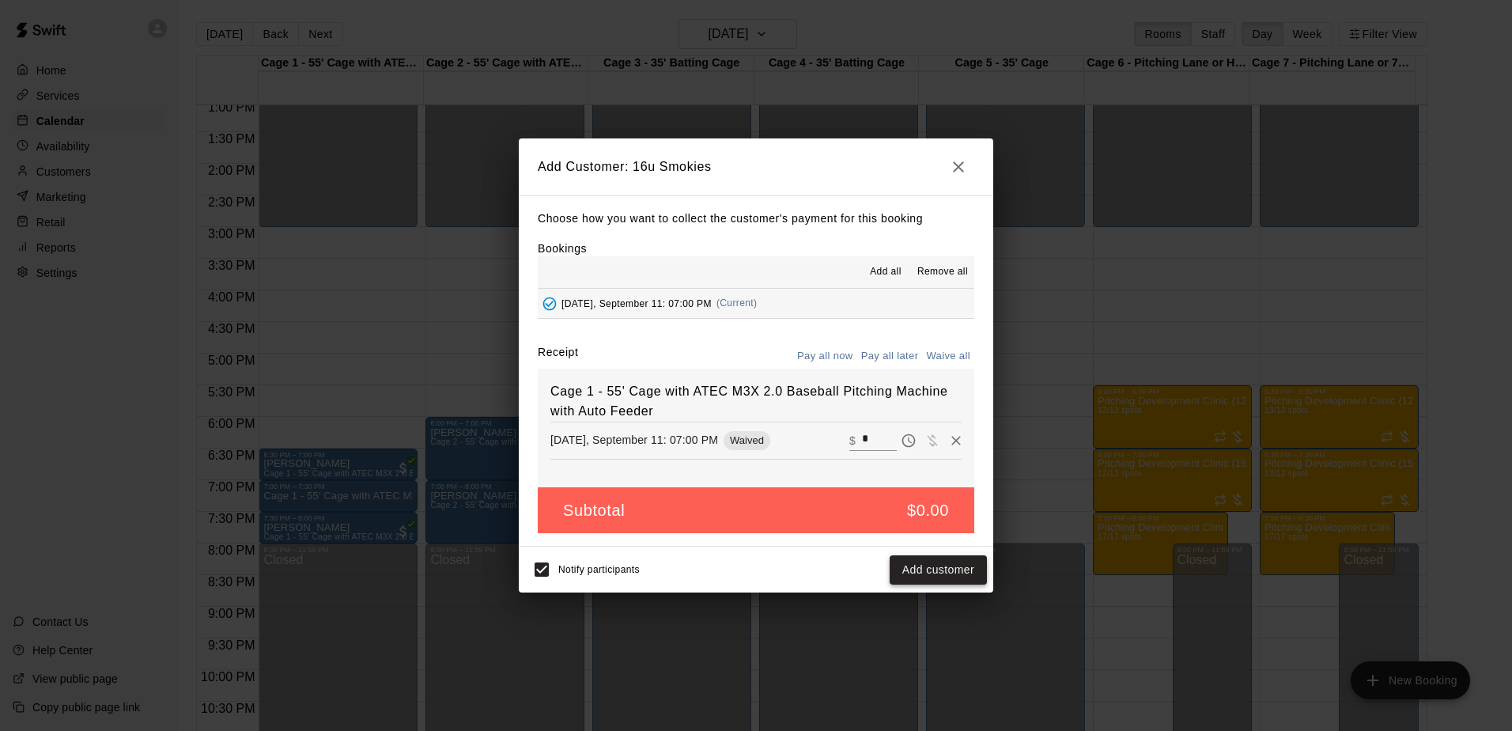
click at [917, 573] on button "Add customer" at bounding box center [938, 569] width 97 height 29
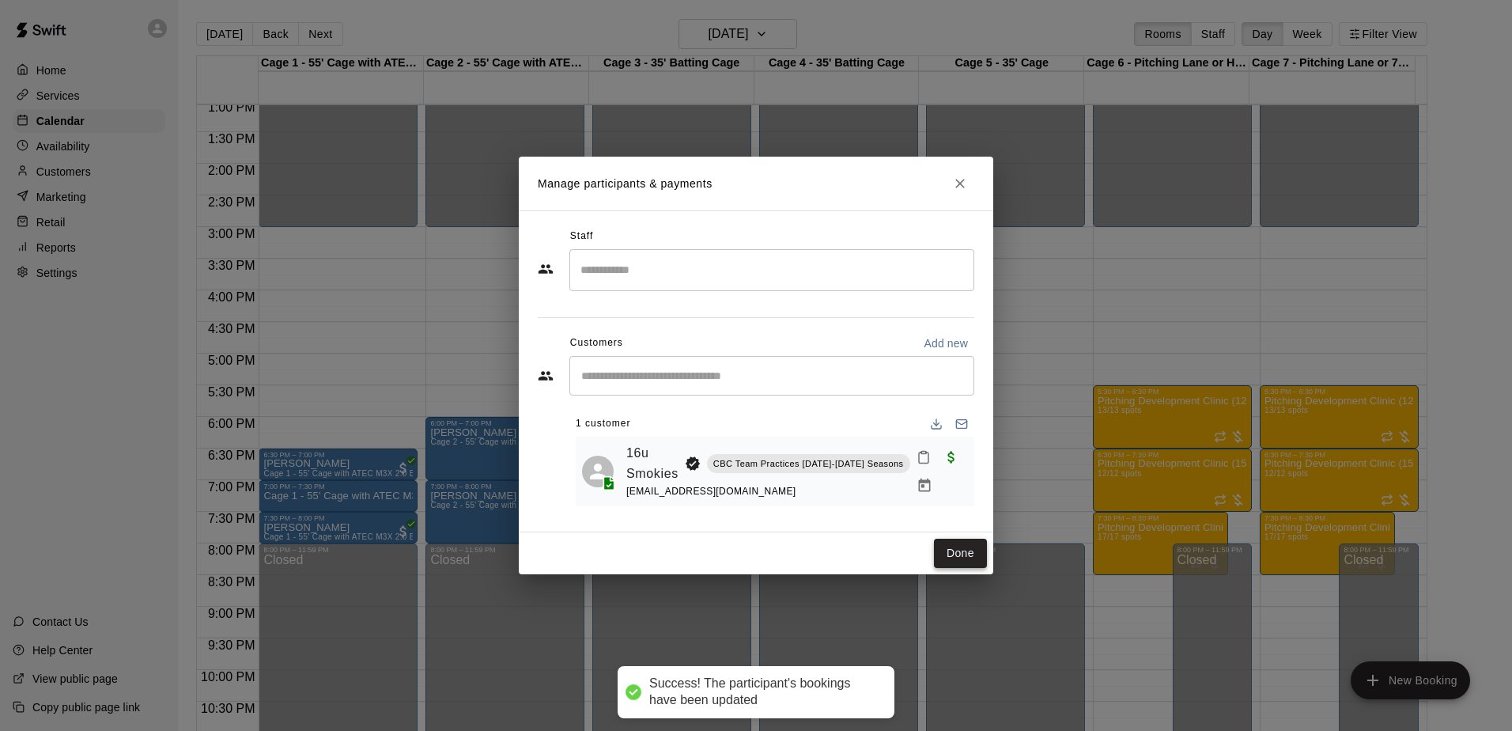
click at [954, 555] on button "Done" at bounding box center [960, 553] width 53 height 29
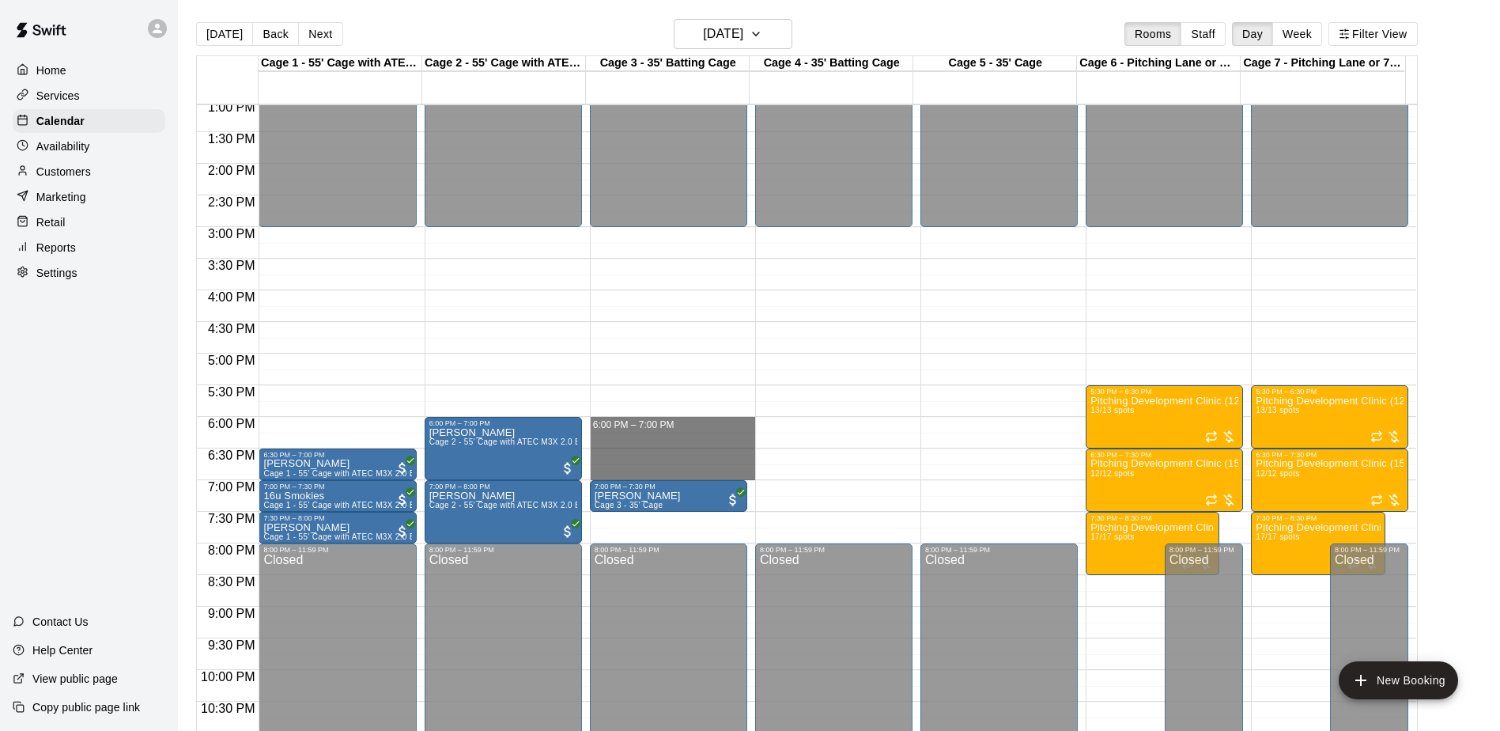
drag, startPoint x: 611, startPoint y: 420, endPoint x: 622, endPoint y: 476, distance: 57.1
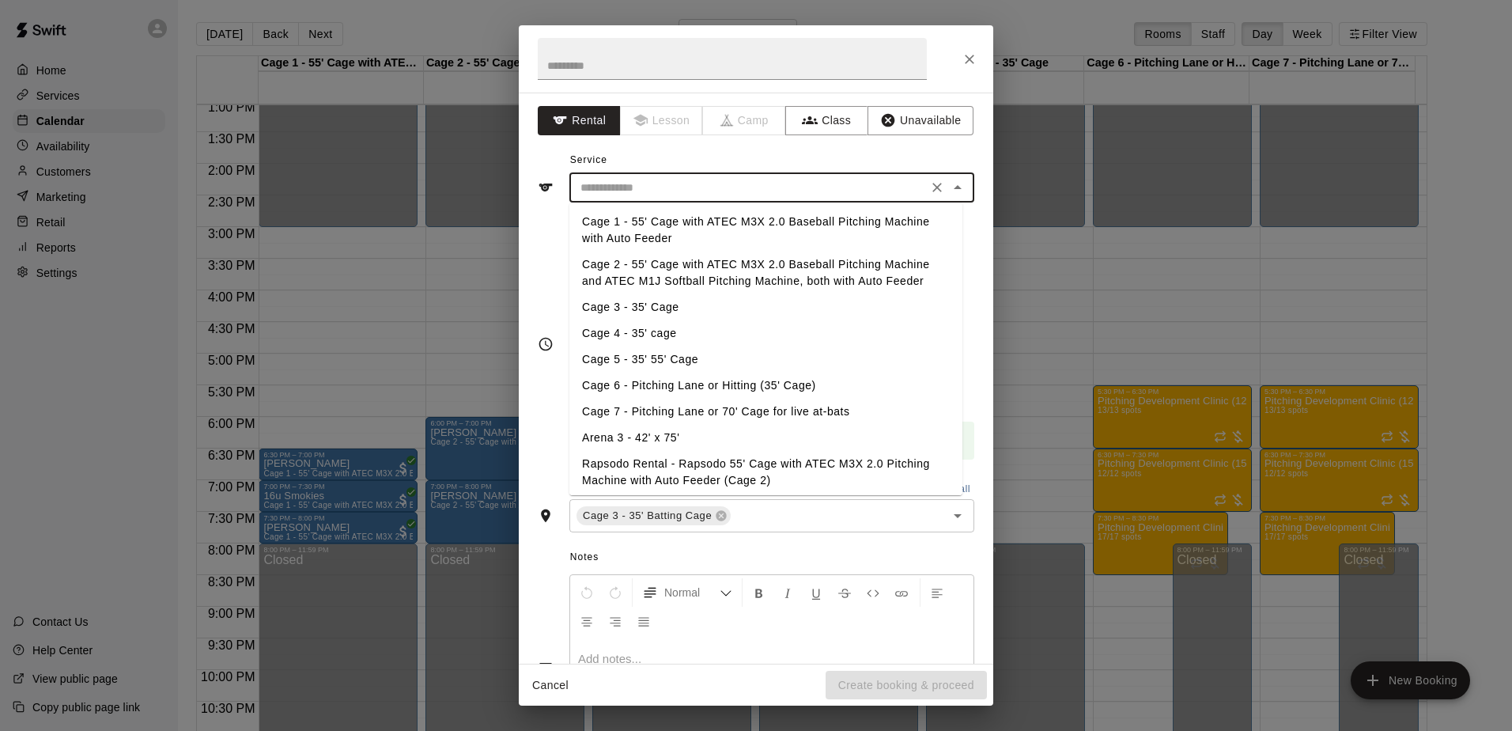
click at [610, 188] on input "text" at bounding box center [748, 188] width 349 height 20
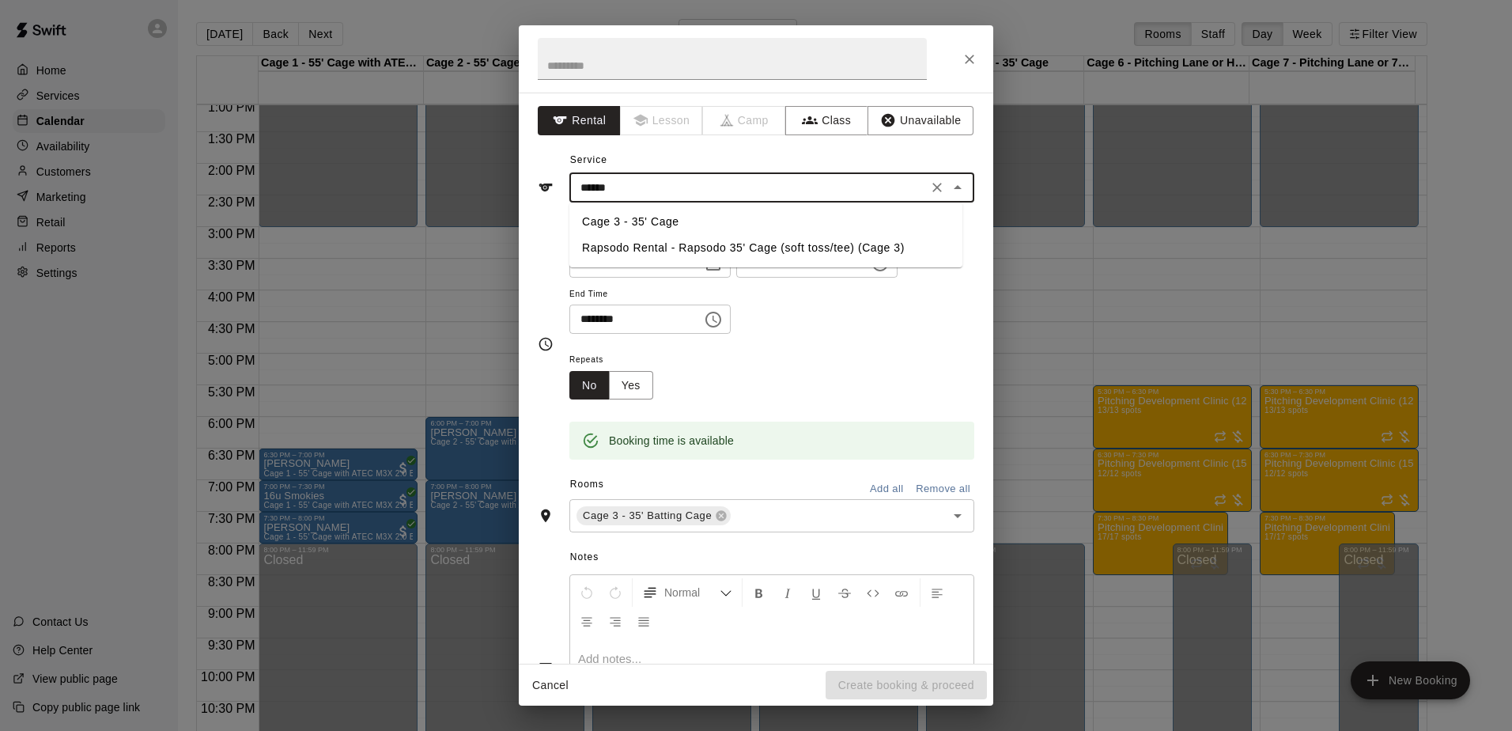
click at [616, 216] on li "Cage 3 - 35' Cage" at bounding box center [765, 222] width 393 height 26
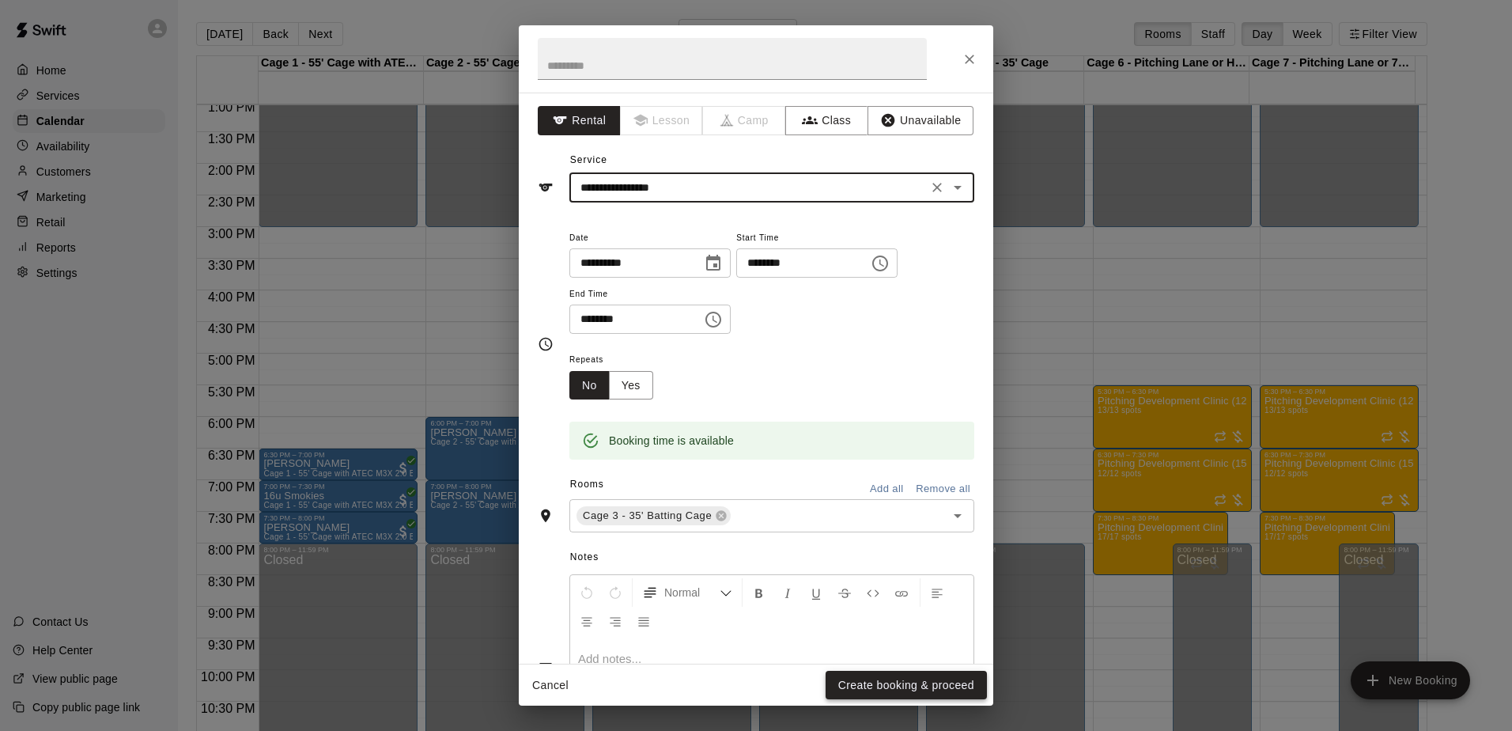
type input "**********"
click at [889, 684] on button "Create booking & proceed" at bounding box center [906, 685] width 161 height 29
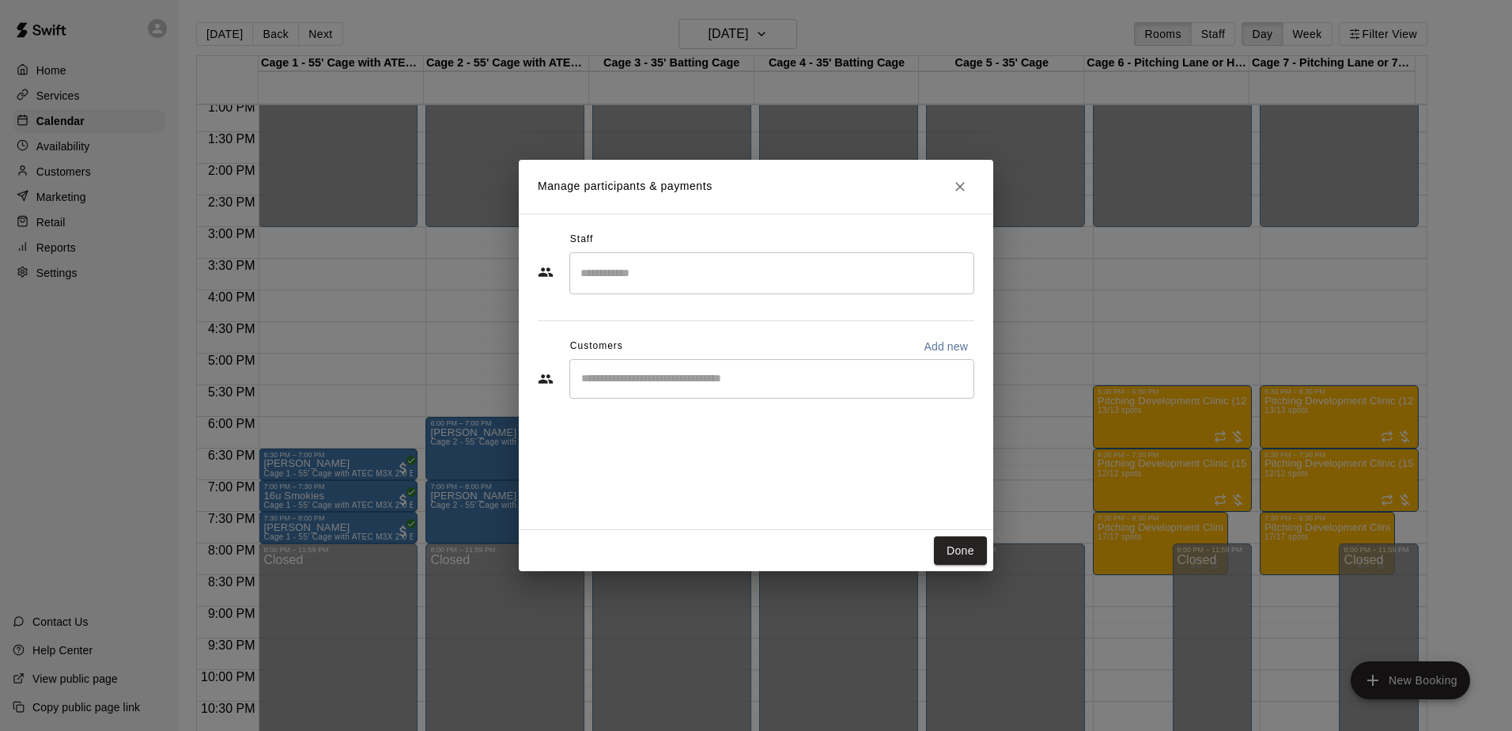
click at [675, 360] on div "​" at bounding box center [771, 379] width 405 height 40
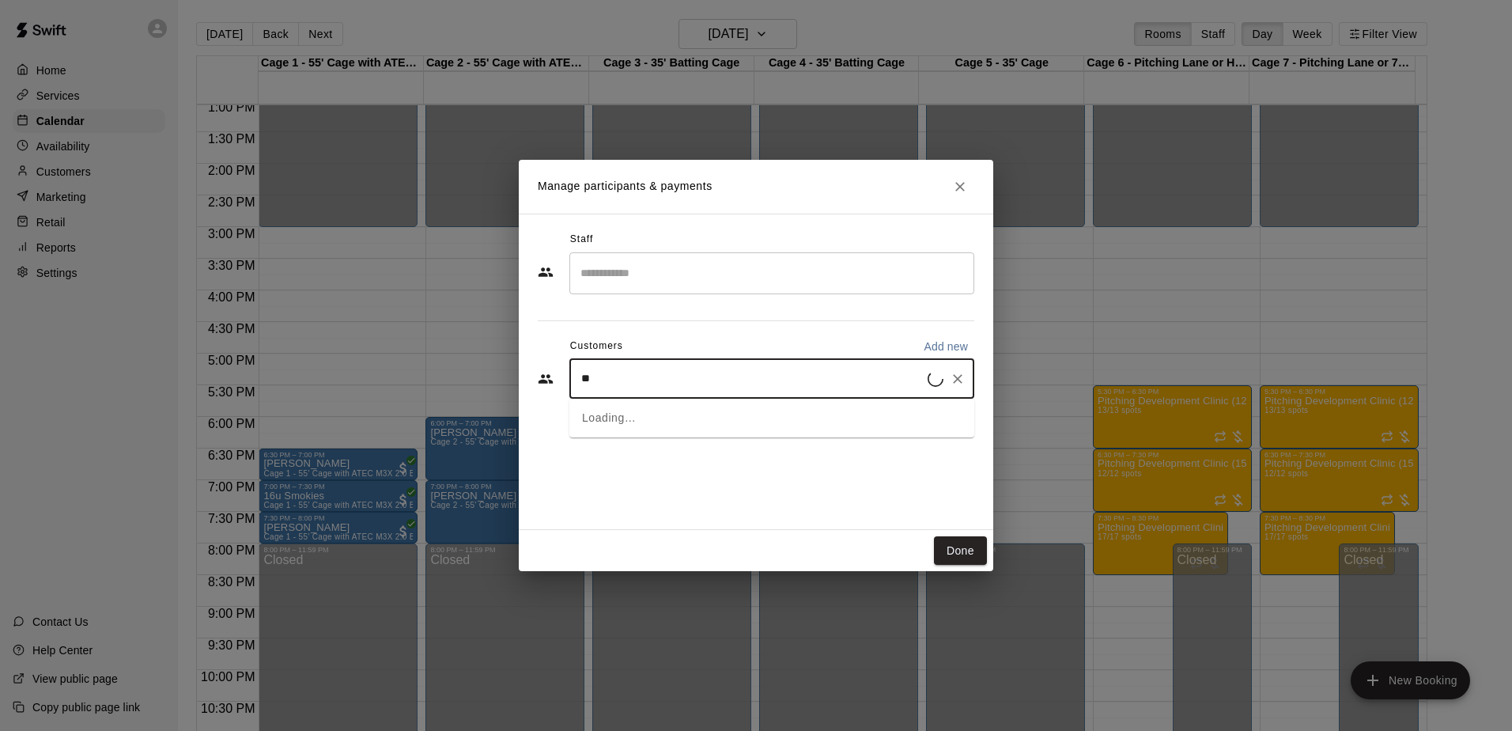
type input "***"
click at [684, 427] on span "[EMAIL_ADDRESS][DOMAIN_NAME]" at bounding box center [699, 432] width 170 height 11
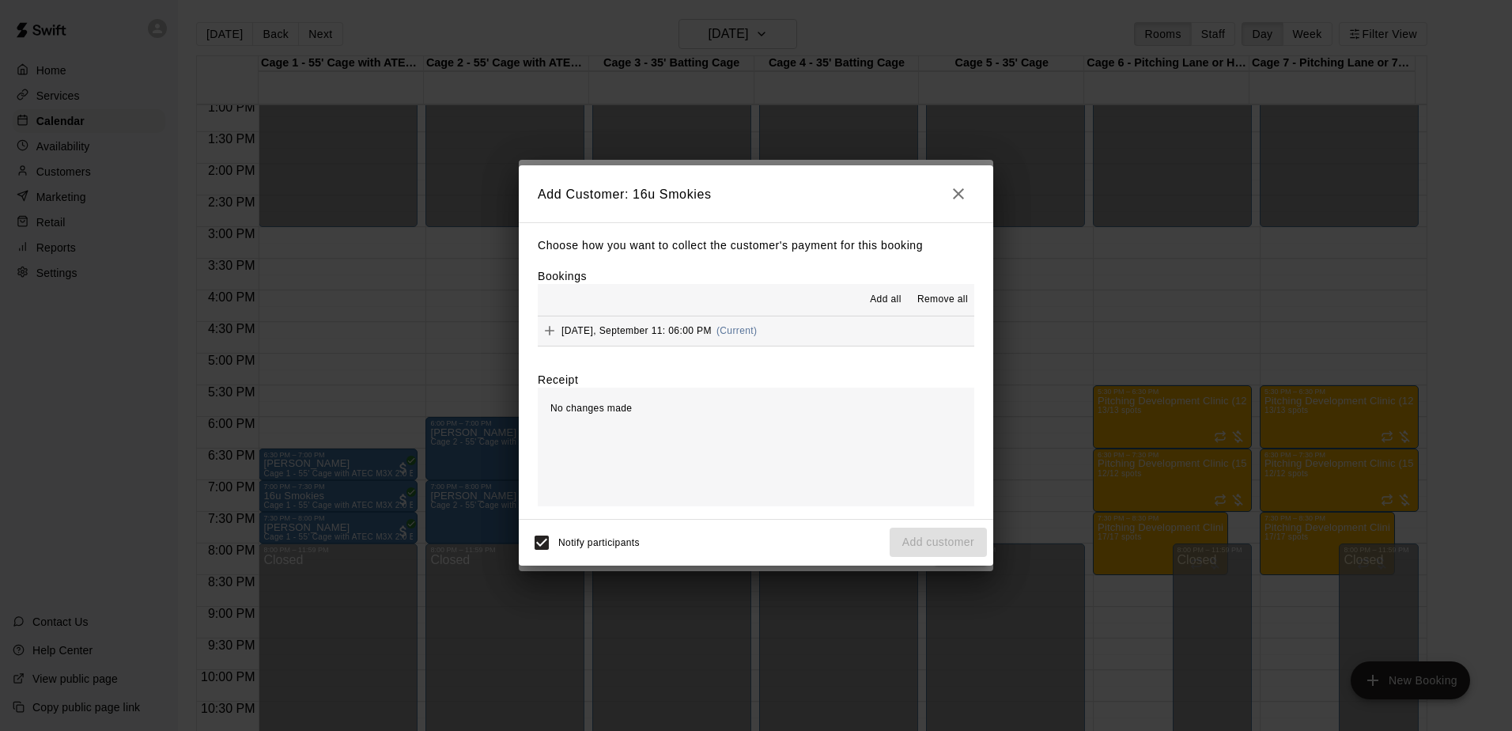
click at [823, 338] on button "[DATE], September 11: 06:00 PM (Current)" at bounding box center [756, 330] width 437 height 29
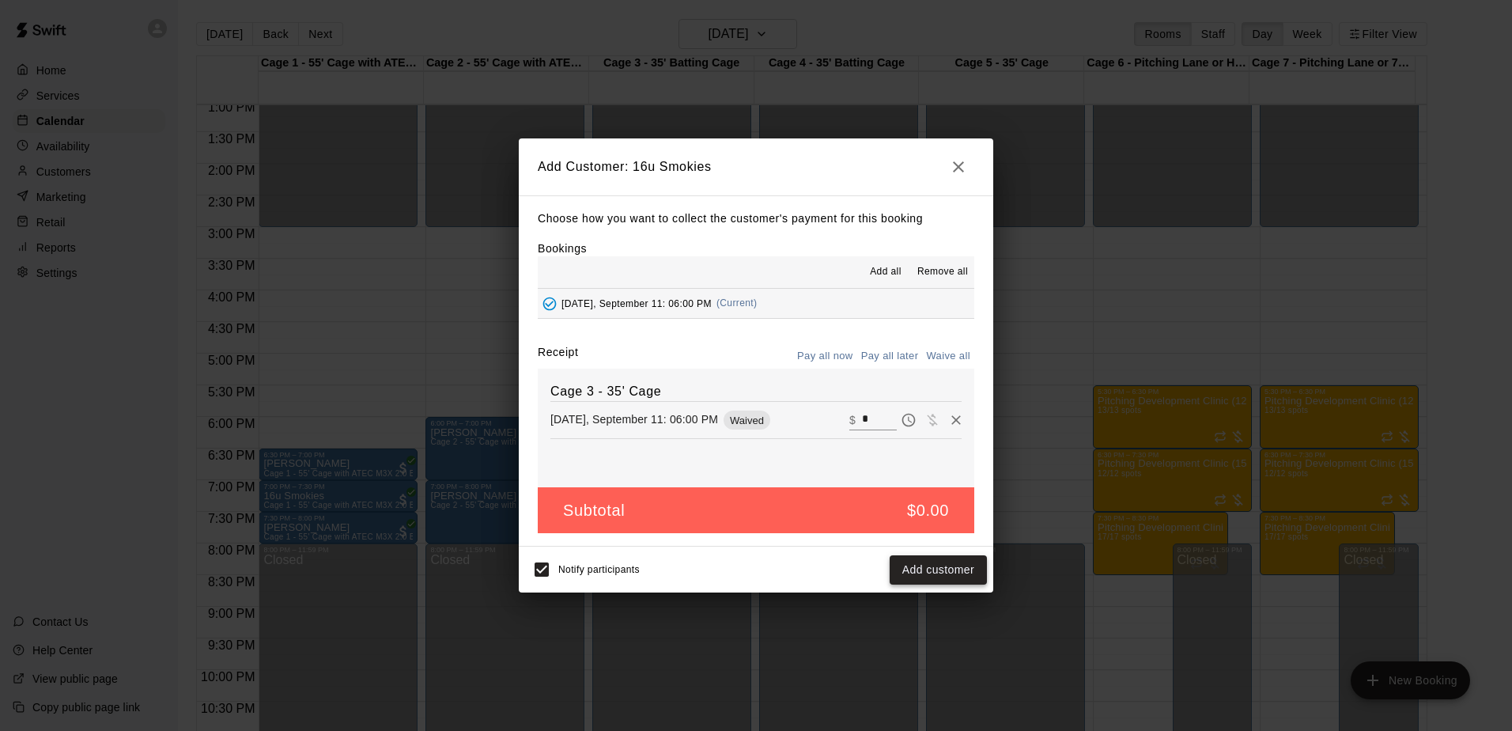
click at [930, 577] on button "Add customer" at bounding box center [938, 569] width 97 height 29
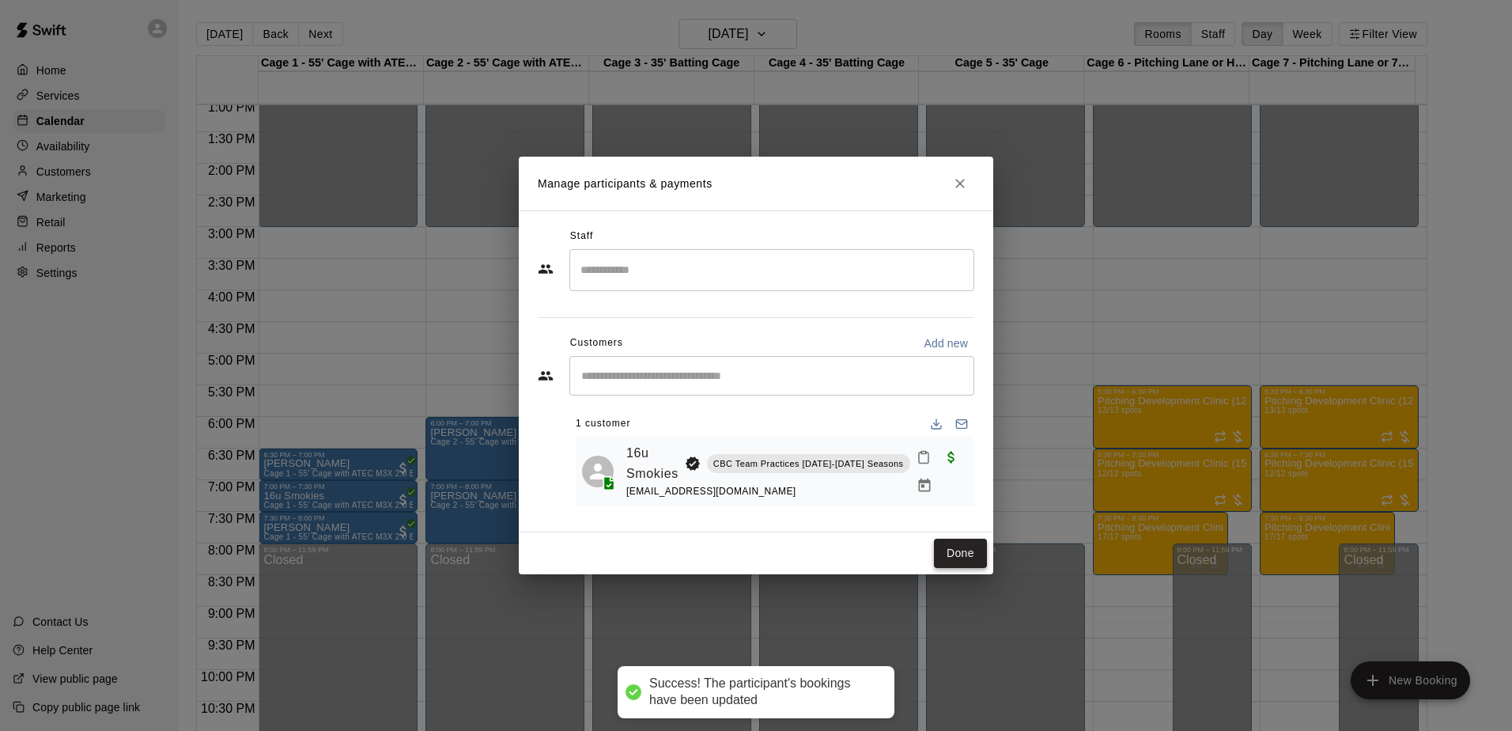
click at [970, 559] on button "Done" at bounding box center [960, 553] width 53 height 29
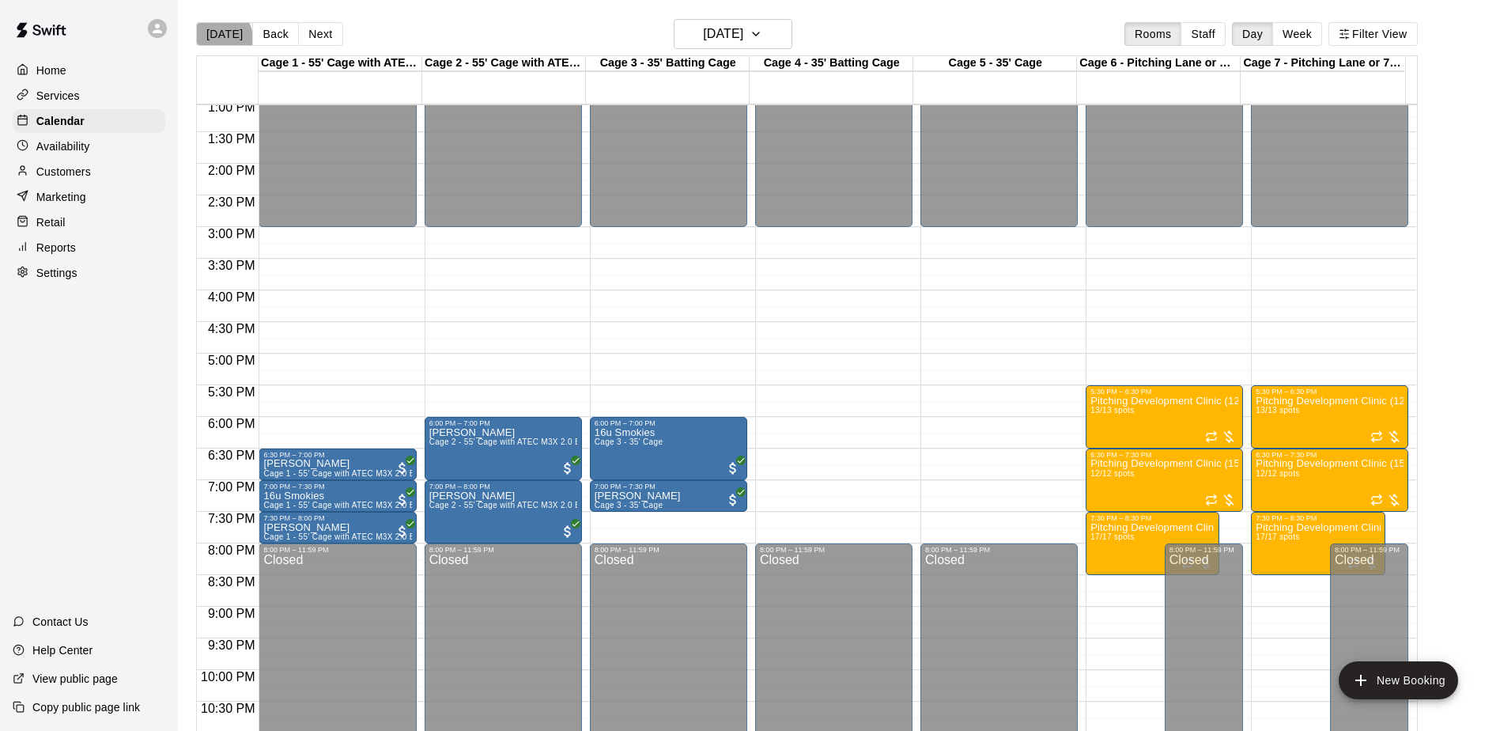
click at [216, 39] on button "[DATE]" at bounding box center [224, 34] width 57 height 24
